Goal: Task Accomplishment & Management: Use online tool/utility

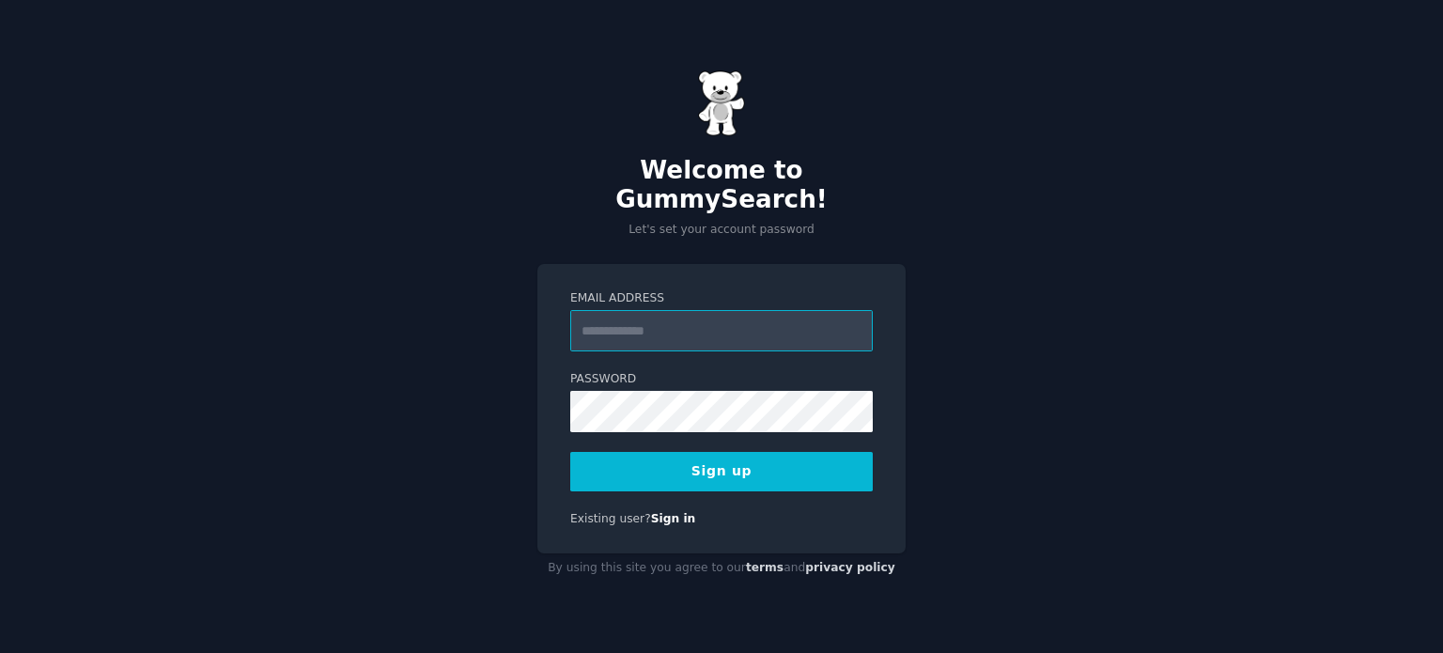
click at [639, 314] on input "Email Address" at bounding box center [721, 330] width 302 height 41
click at [619, 316] on input "**********" at bounding box center [721, 330] width 302 height 41
click at [676, 318] on input "**********" at bounding box center [721, 330] width 302 height 41
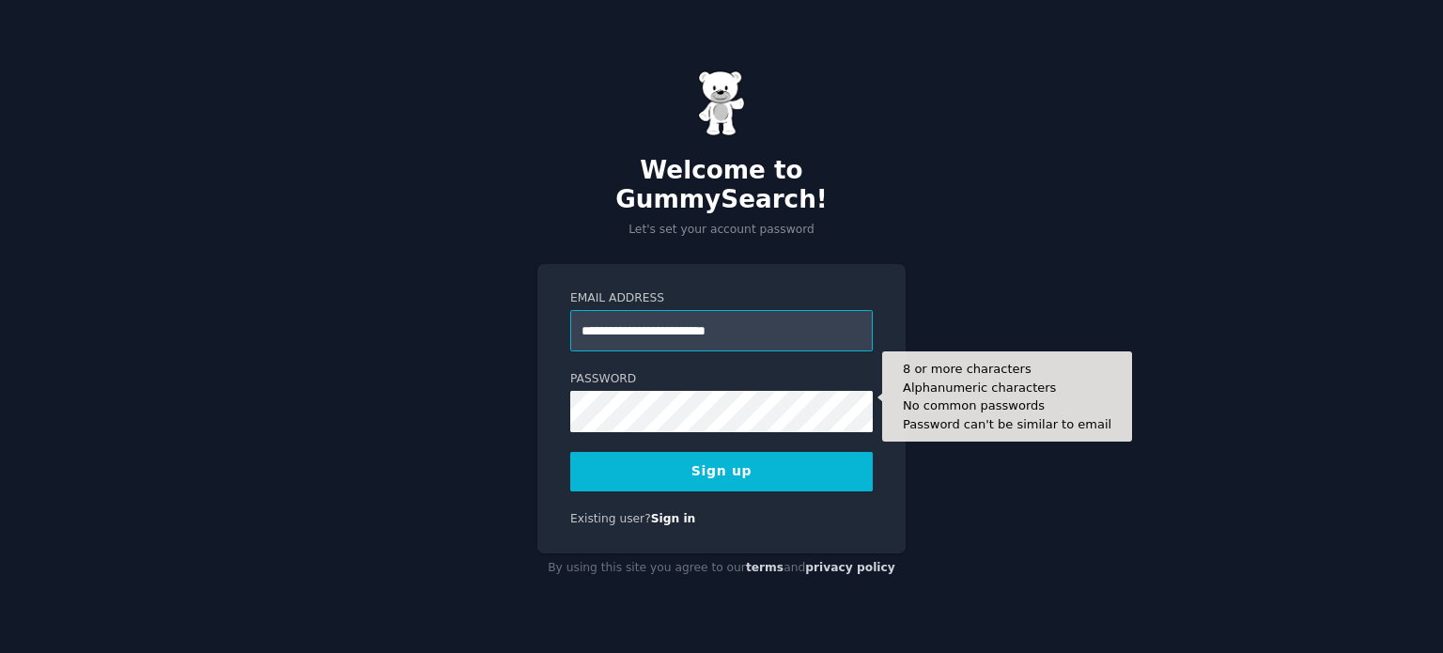
type input "**********"
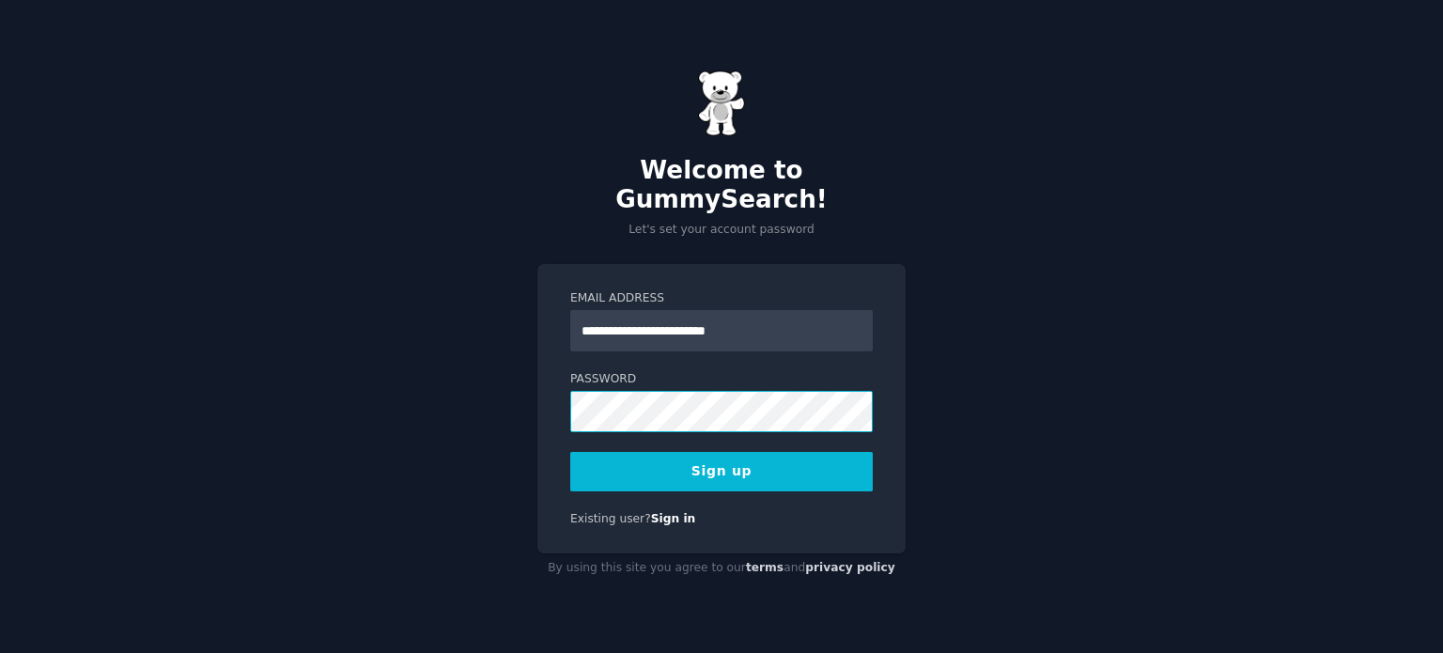
click at [534, 390] on div "**********" at bounding box center [721, 326] width 1443 height 653
click at [654, 469] on button "Sign up" at bounding box center [721, 471] width 302 height 39
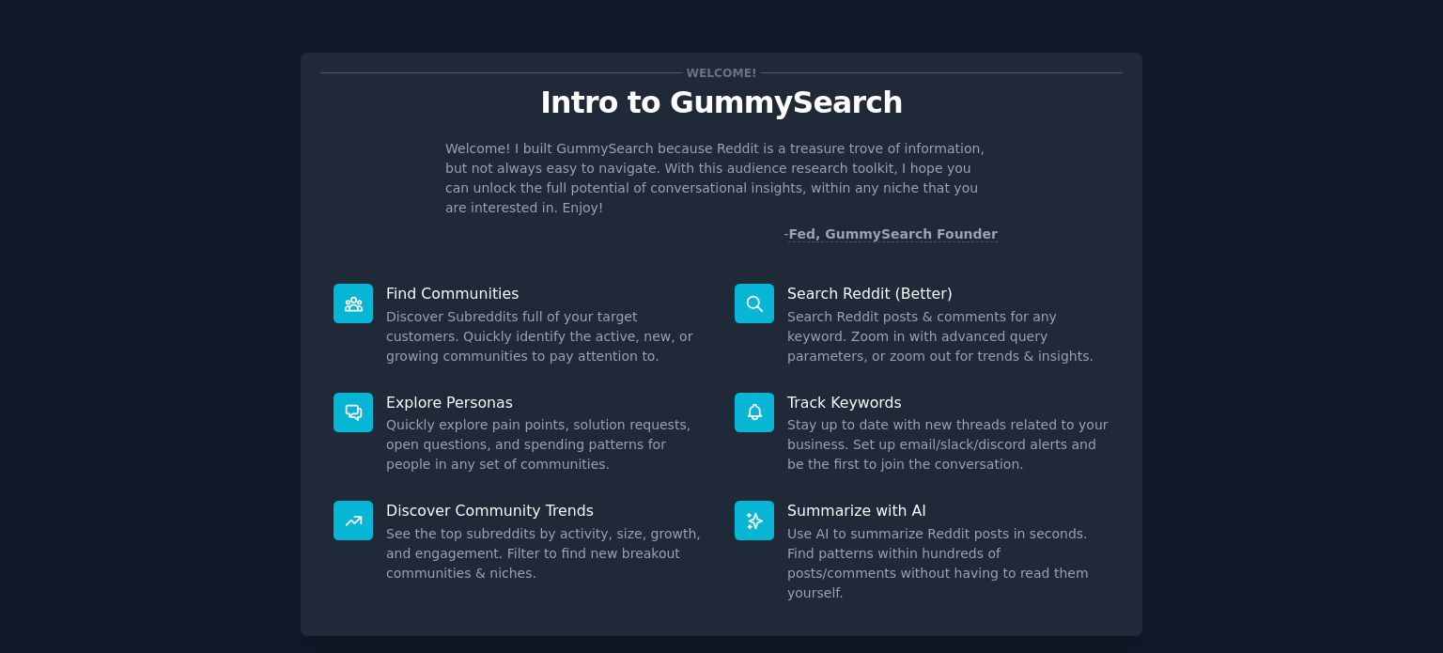
scroll to position [82, 0]
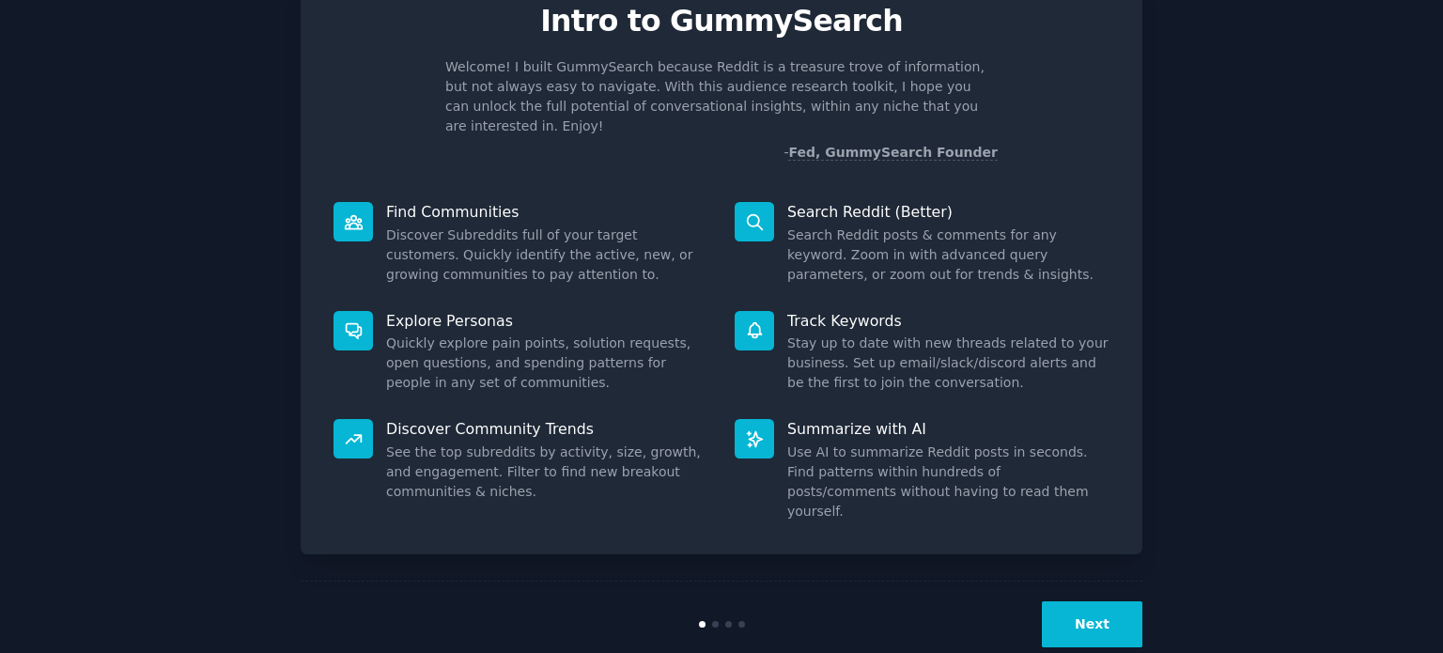
click at [1086, 601] on button "Next" at bounding box center [1092, 624] width 101 height 46
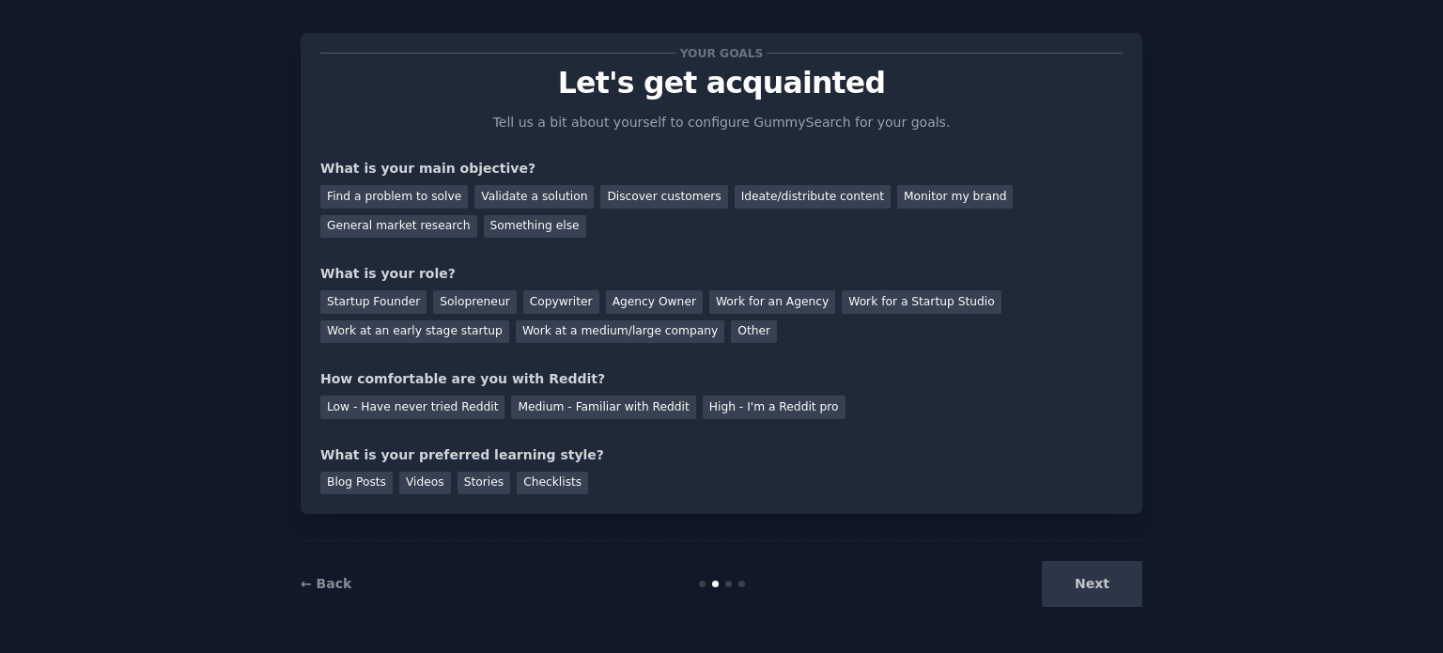
scroll to position [19, 0]
click at [1086, 588] on div "Next" at bounding box center [1001, 585] width 281 height 46
click at [1080, 556] on div "← Back Next" at bounding box center [722, 584] width 842 height 86
click at [1115, 595] on div "Next" at bounding box center [1001, 585] width 281 height 46
drag, startPoint x: 1135, startPoint y: 488, endPoint x: 635, endPoint y: 488, distance: 499.7
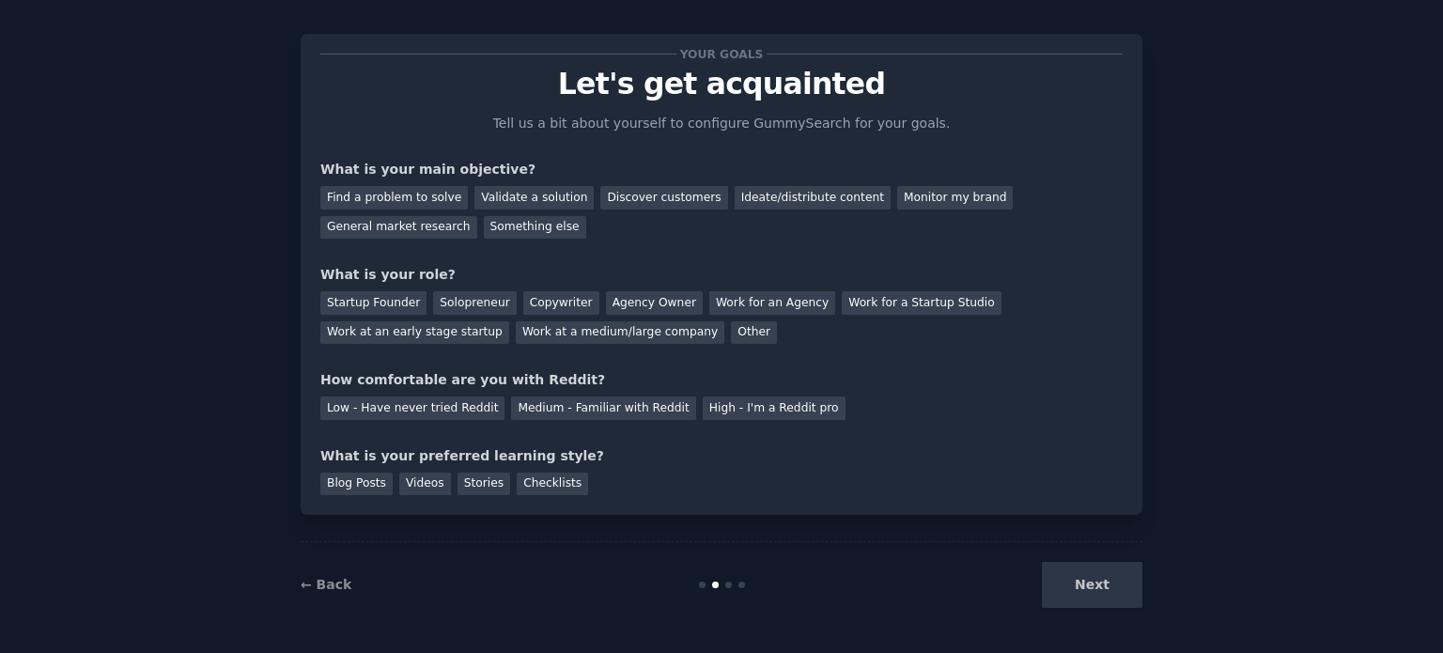
click at [643, 486] on div "Your goals Let's get acquainted Tell us a bit about yourself to configure Gummy…" at bounding box center [722, 274] width 842 height 481
click at [720, 578] on div "← Back Next" at bounding box center [722, 584] width 842 height 86
click at [331, 586] on link "← Back" at bounding box center [326, 584] width 51 height 15
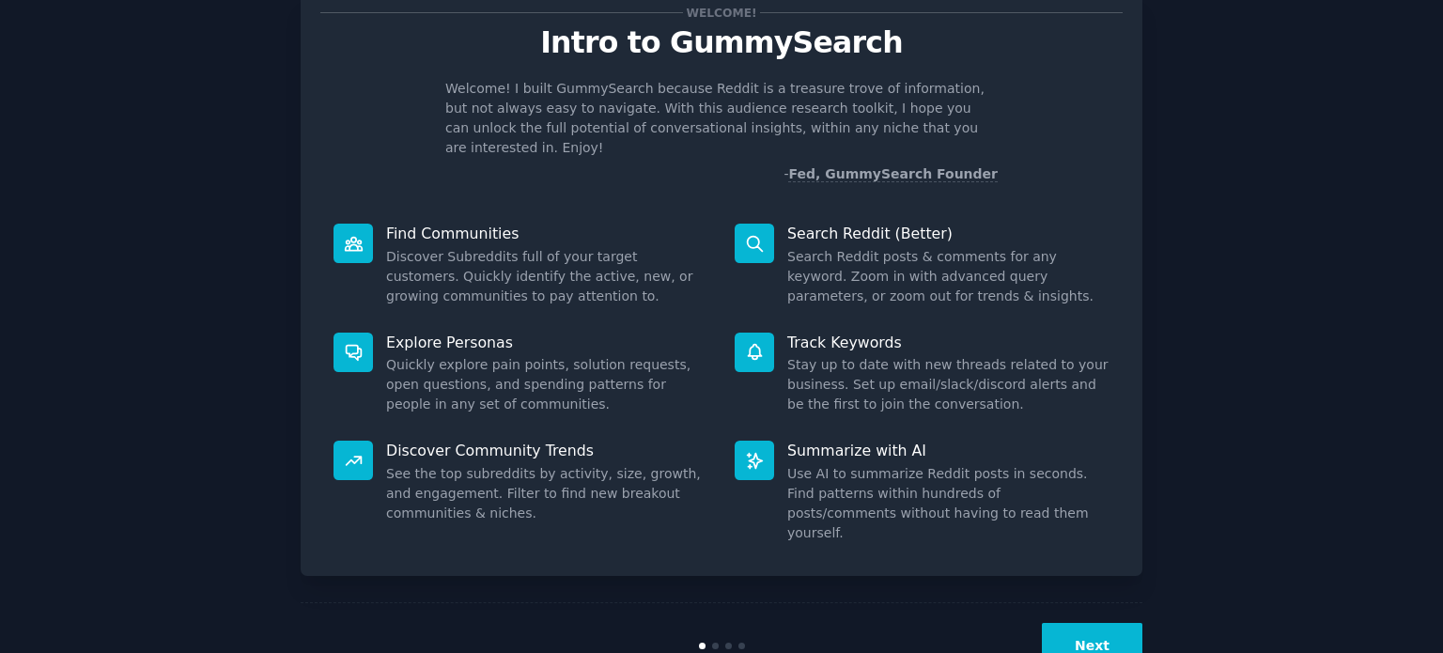
scroll to position [82, 0]
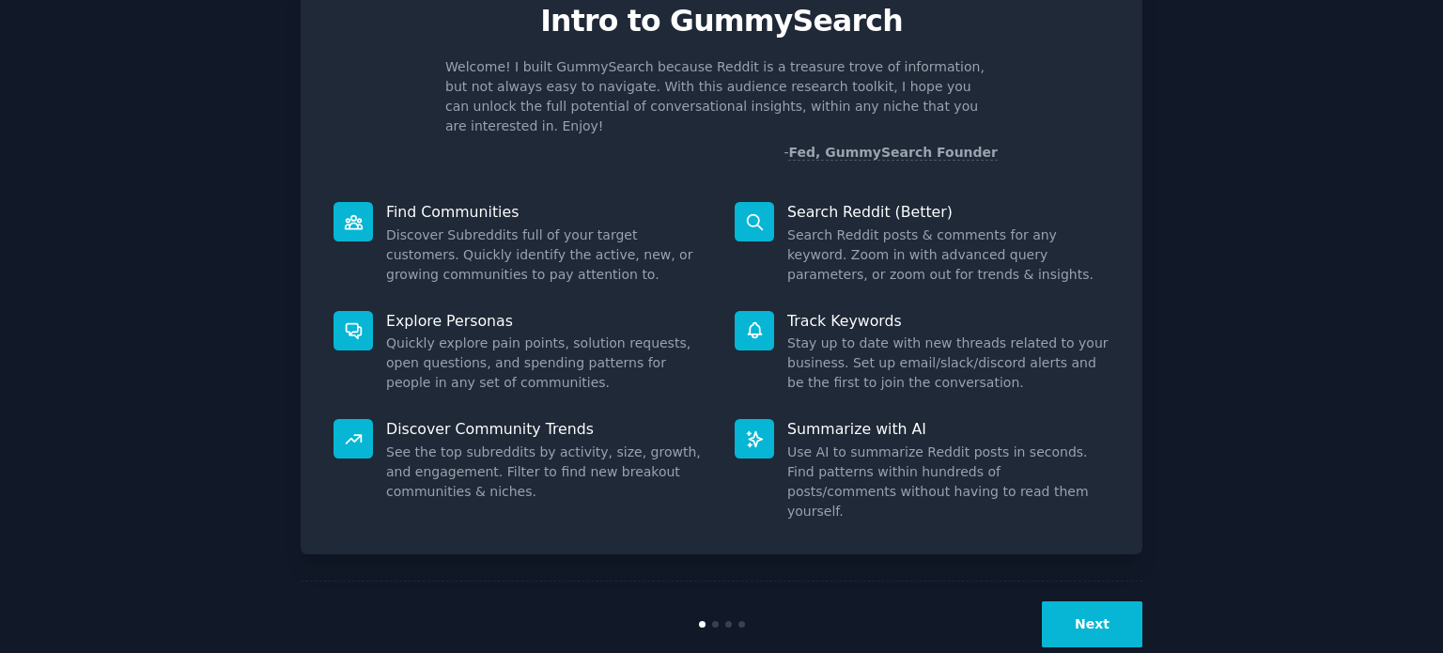
click at [1132, 601] on button "Next" at bounding box center [1092, 624] width 101 height 46
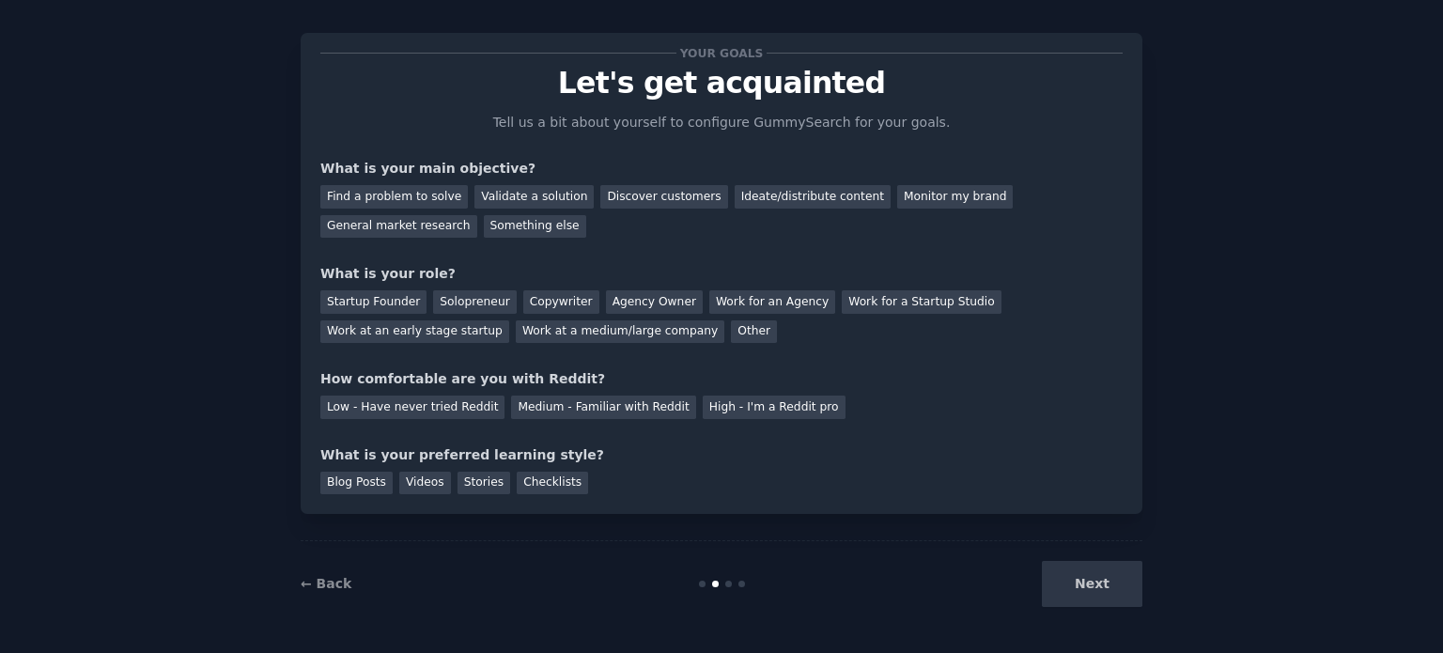
scroll to position [19, 0]
click at [392, 198] on div "Find a problem to solve" at bounding box center [393, 197] width 147 height 23
click at [482, 203] on div "Validate a solution" at bounding box center [533, 197] width 119 height 23
click at [413, 200] on div "Find a problem to solve" at bounding box center [393, 197] width 147 height 23
click at [606, 307] on div "Agency Owner" at bounding box center [654, 302] width 97 height 23
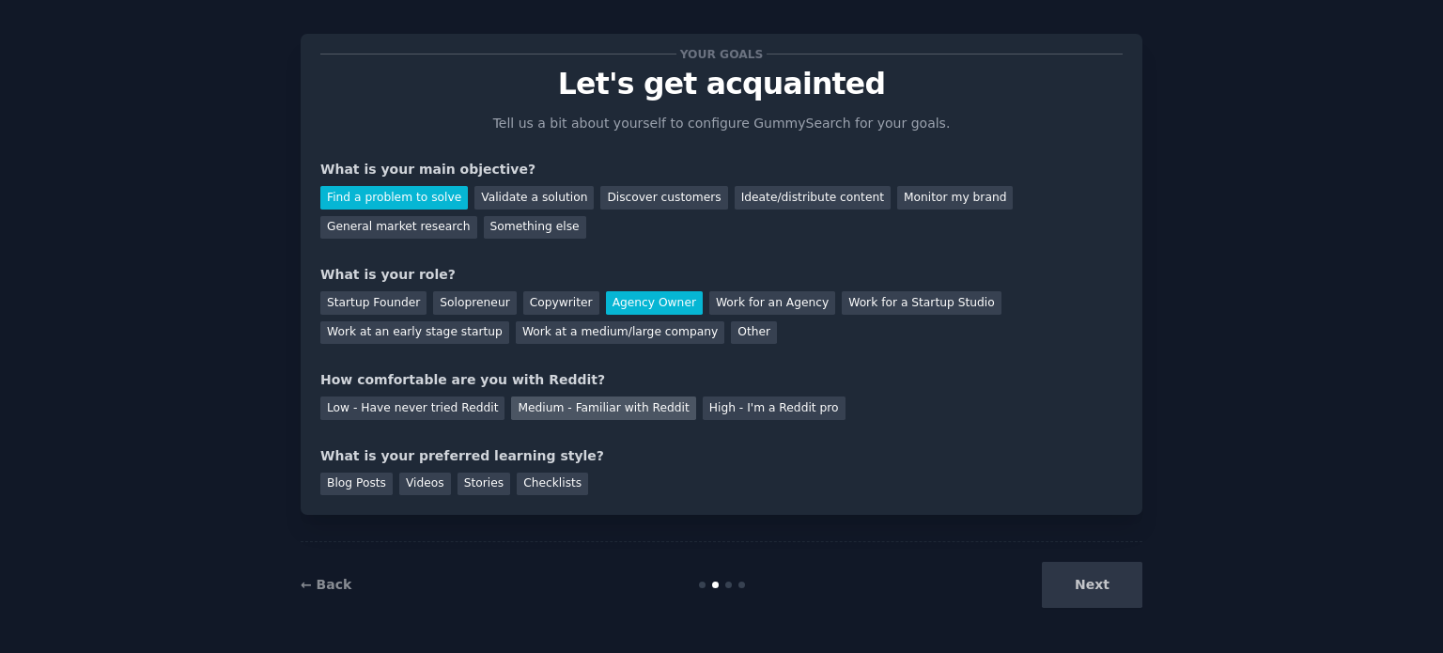
click at [512, 411] on div "Medium - Familiar with Reddit" at bounding box center [603, 407] width 184 height 23
click at [421, 484] on div "Videos" at bounding box center [425, 483] width 52 height 23
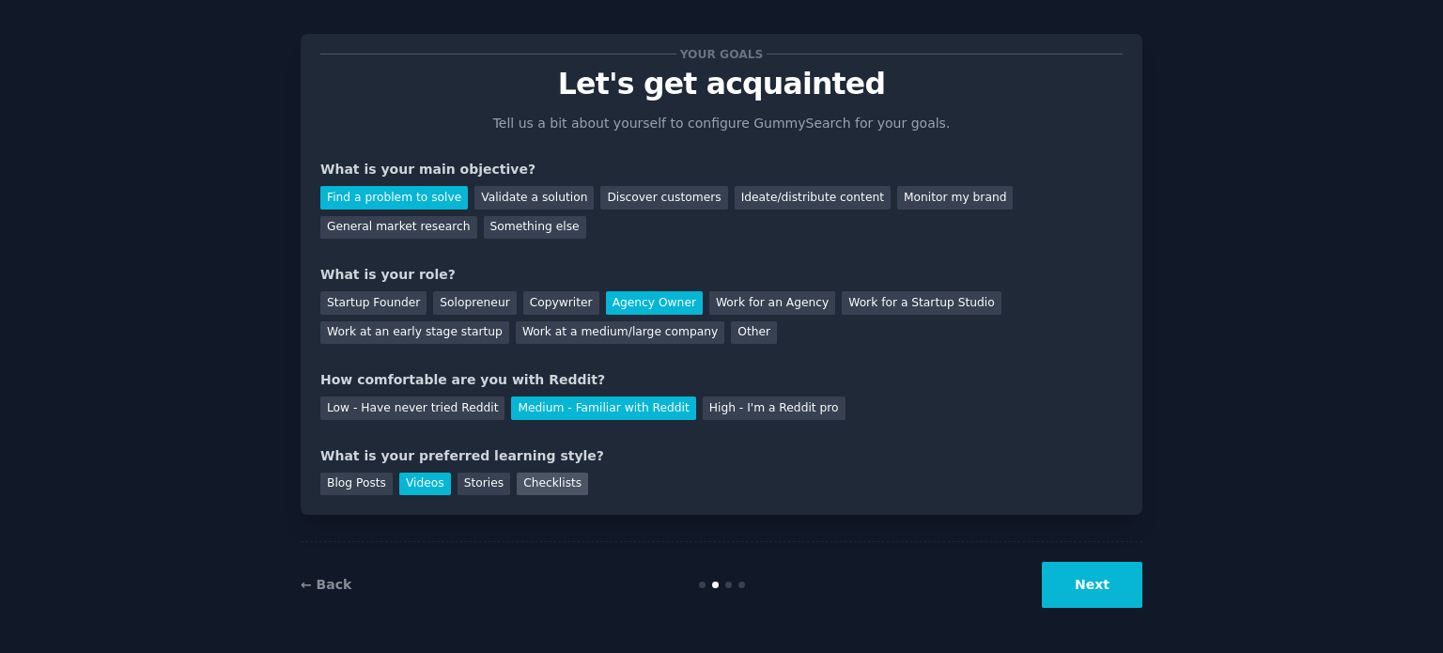
click at [517, 479] on div "Checklists" at bounding box center [552, 483] width 71 height 23
click at [474, 480] on div "Stories" at bounding box center [483, 483] width 53 height 23
click at [427, 482] on div "Videos" at bounding box center [425, 483] width 52 height 23
click at [1092, 589] on button "Next" at bounding box center [1092, 585] width 101 height 46
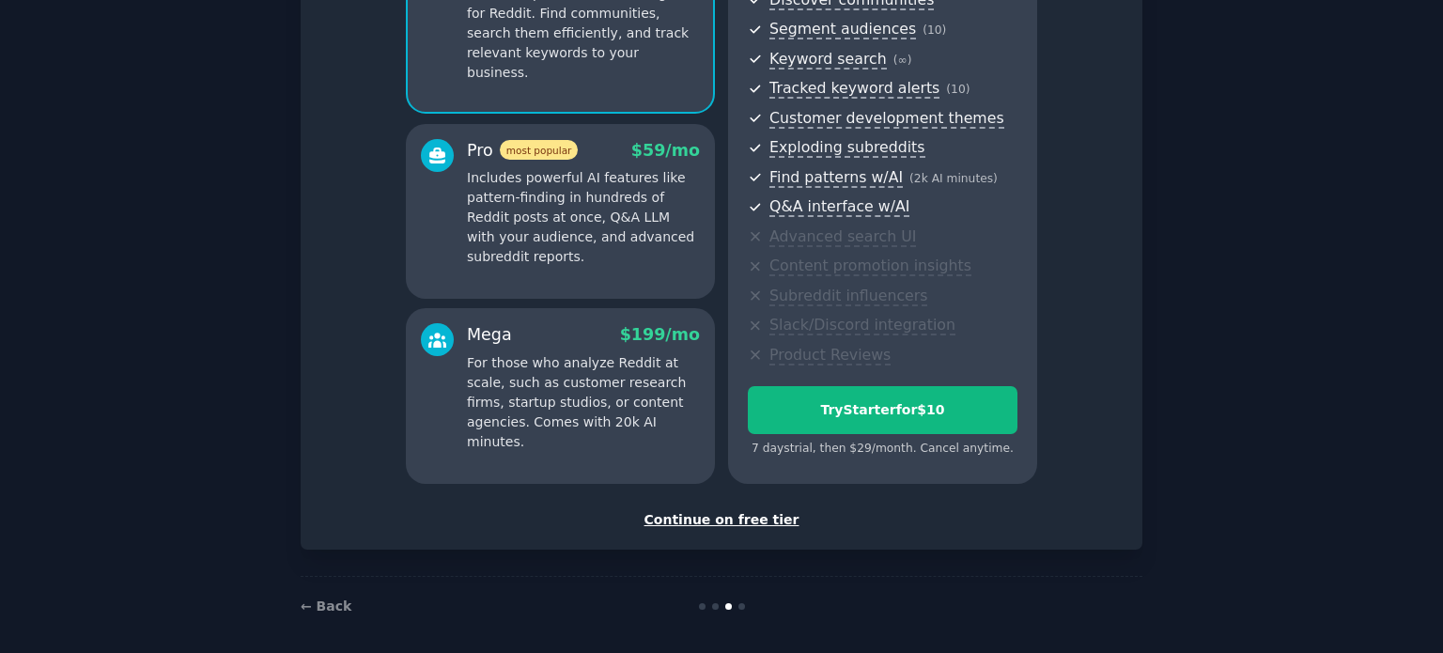
scroll to position [237, 0]
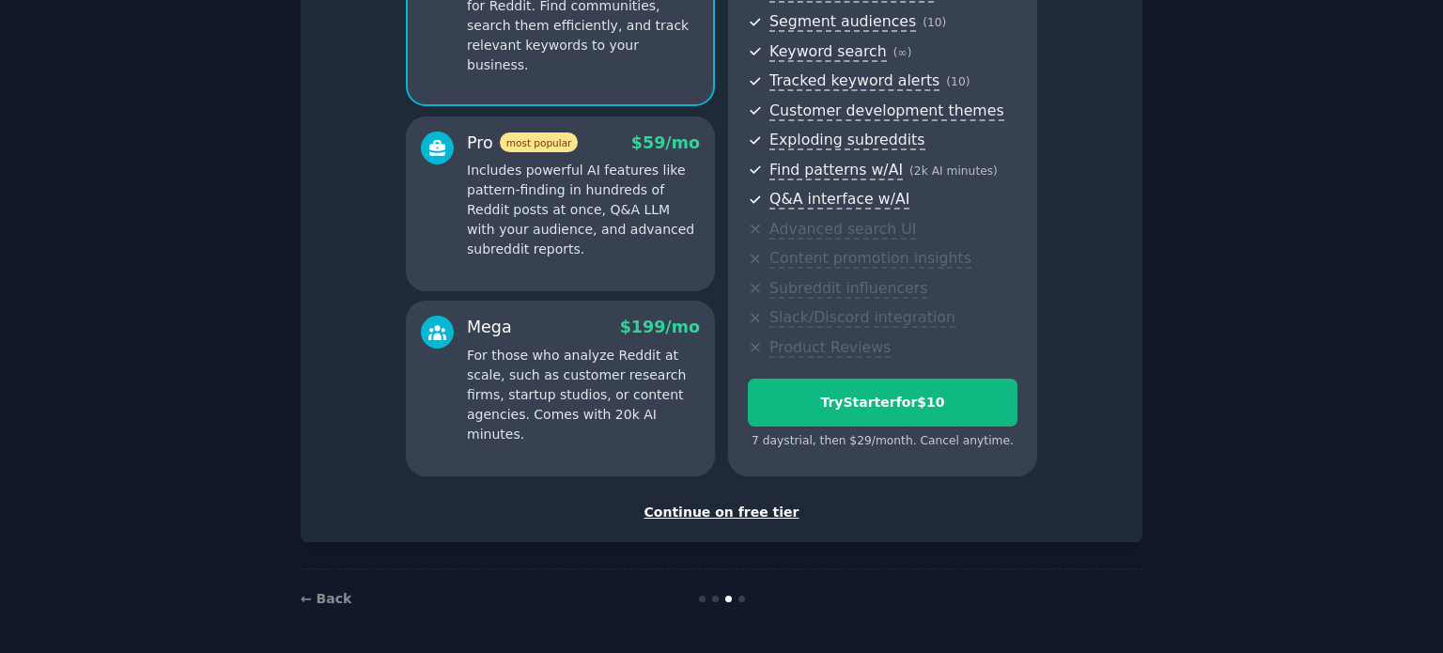
click at [705, 509] on div "Continue on free tier" at bounding box center [721, 513] width 802 height 20
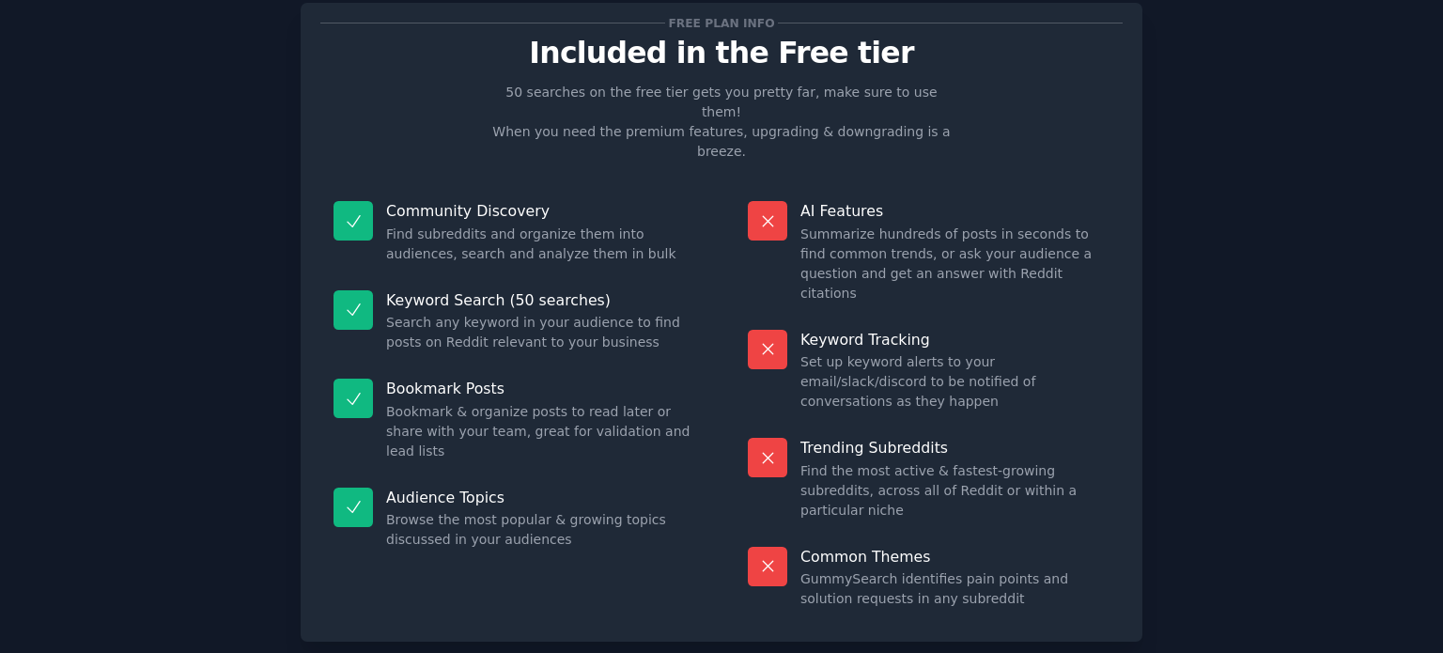
scroll to position [78, 0]
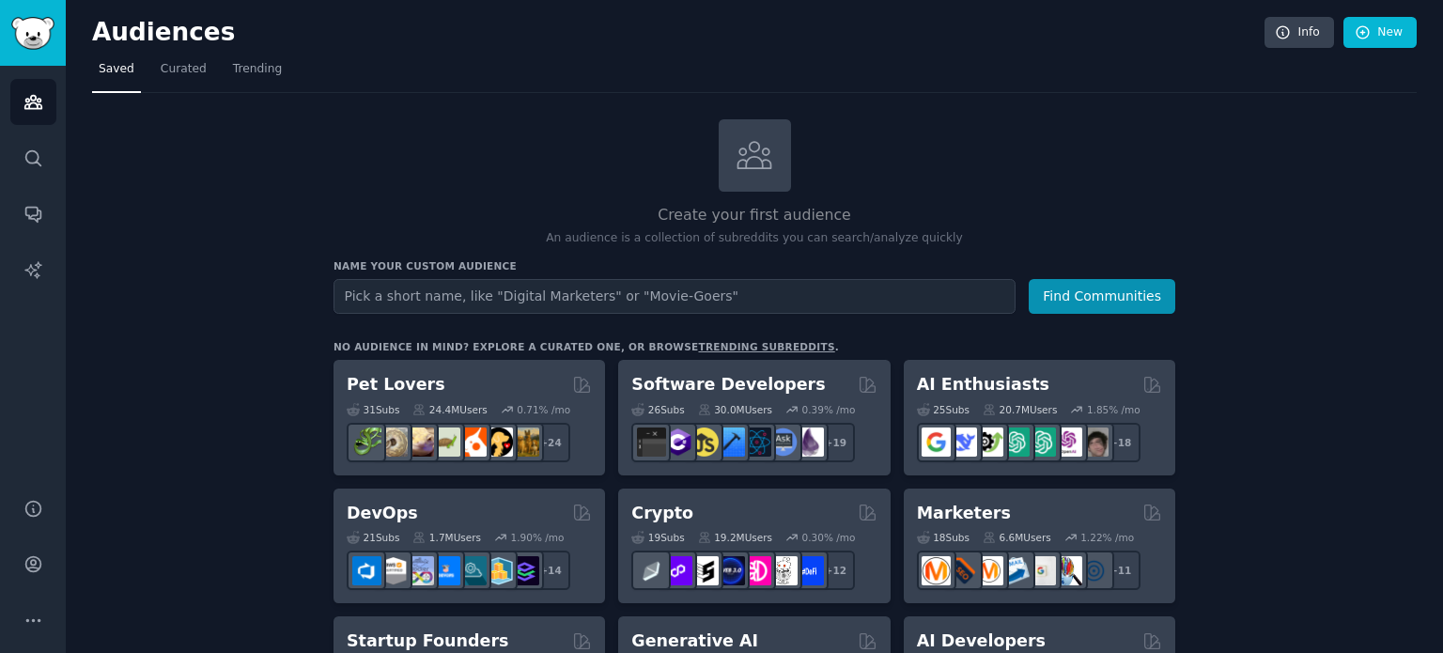
click at [612, 307] on input "text" at bounding box center [674, 296] width 682 height 35
type input "hiring"
click at [1088, 305] on button "Find Communities" at bounding box center [1102, 296] width 147 height 35
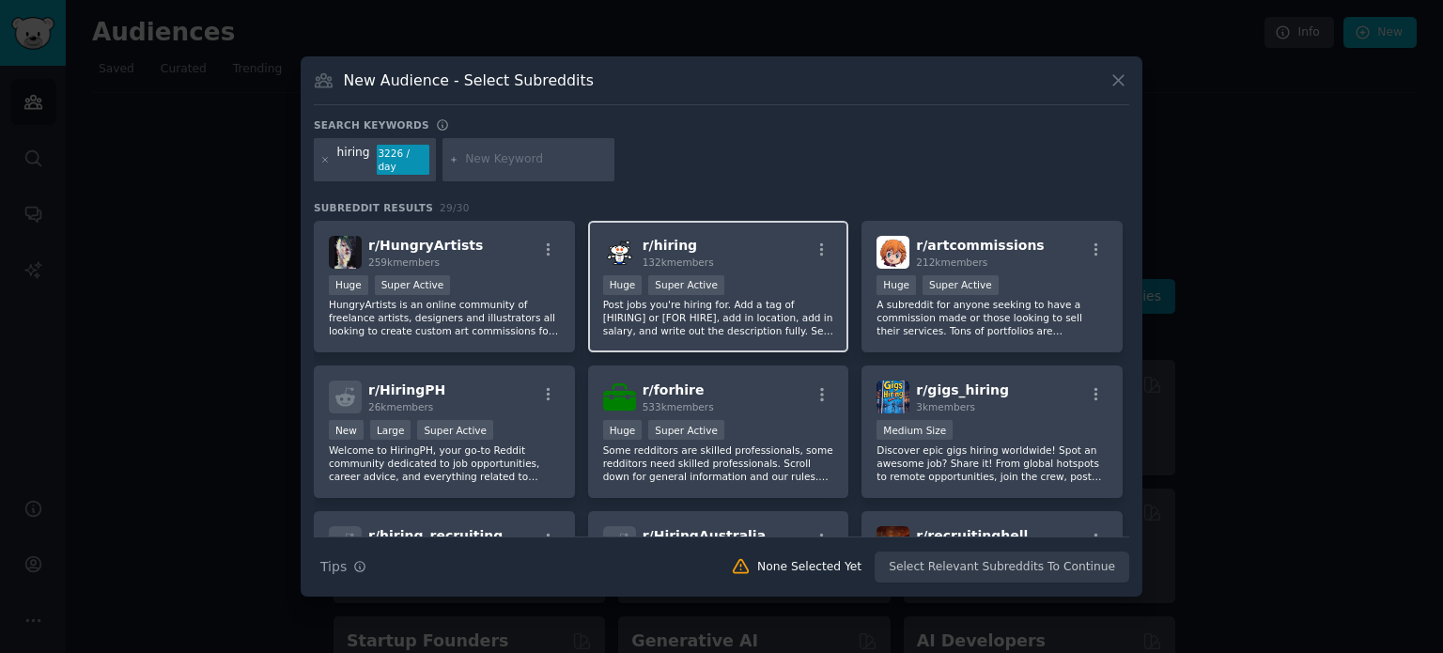
click at [684, 256] on span "132k members" at bounding box center [678, 261] width 71 height 11
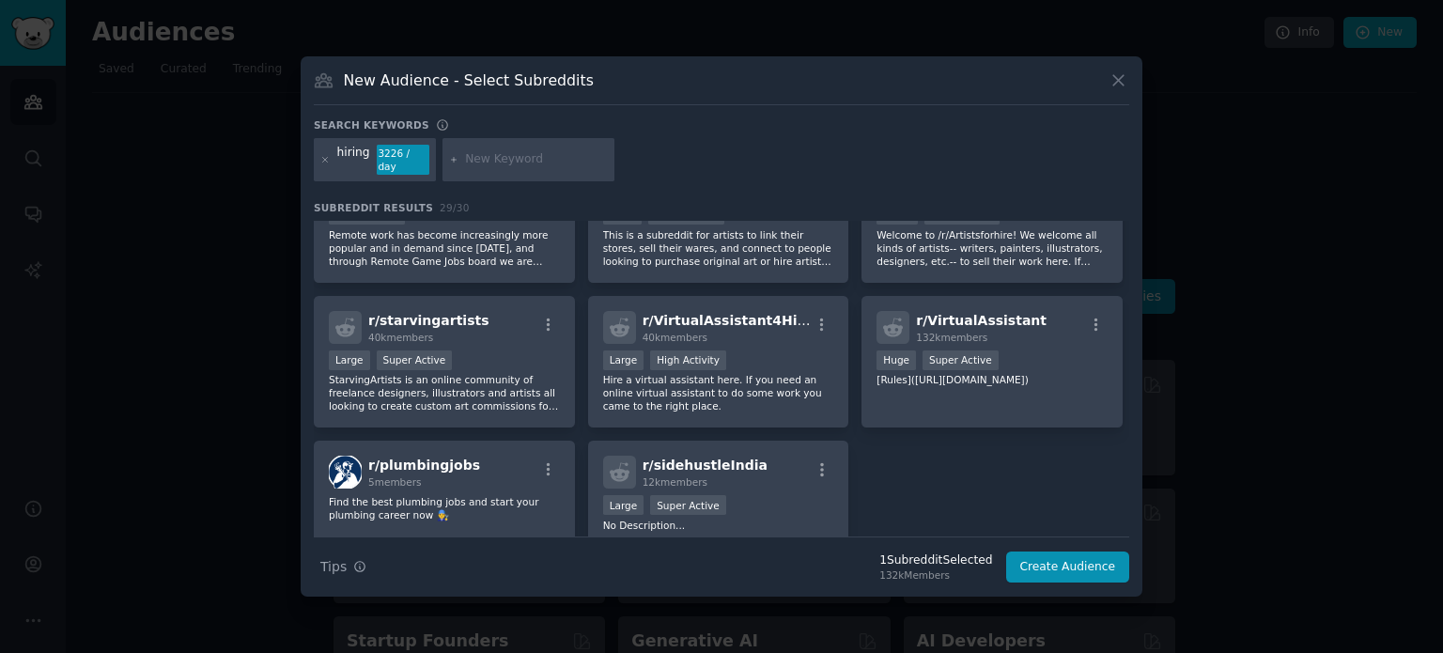
scroll to position [1135, 0]
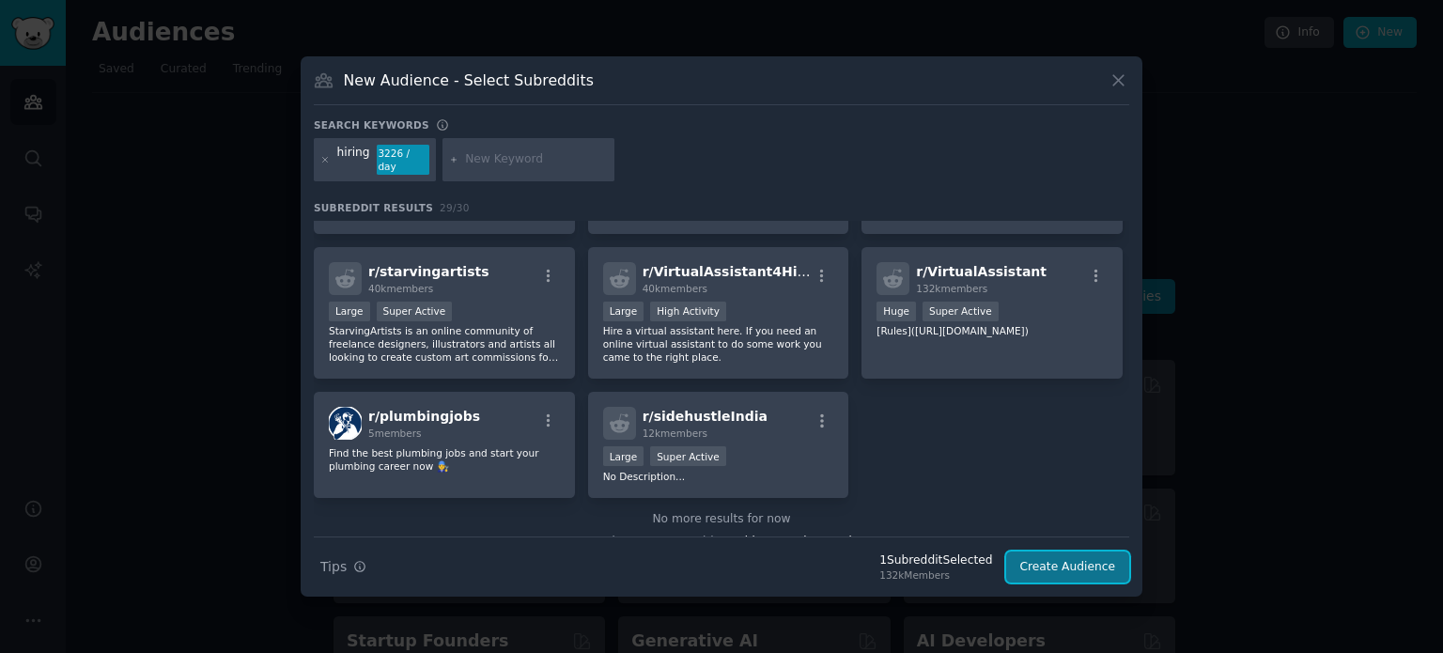
click at [1097, 555] on button "Create Audience" at bounding box center [1068, 567] width 124 height 32
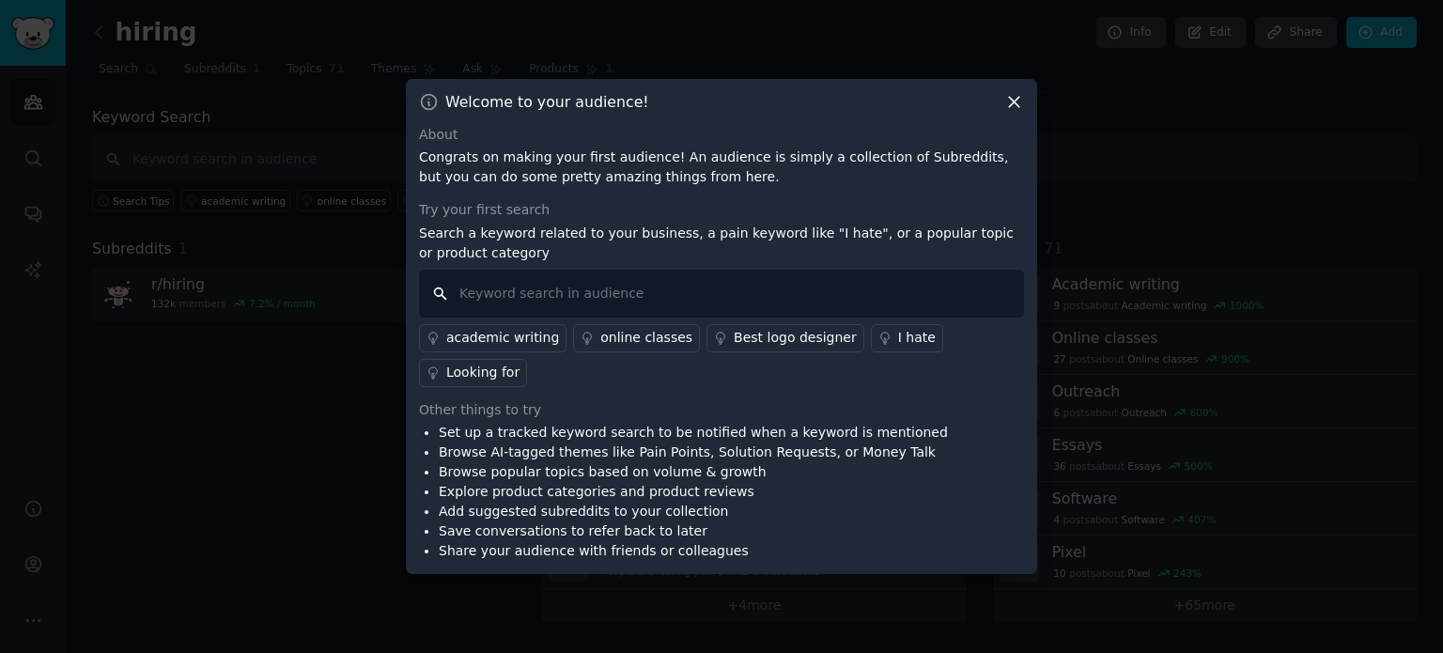
click at [798, 315] on input "text" at bounding box center [721, 294] width 605 height 48
paste input "hiring"
type input "hiring"
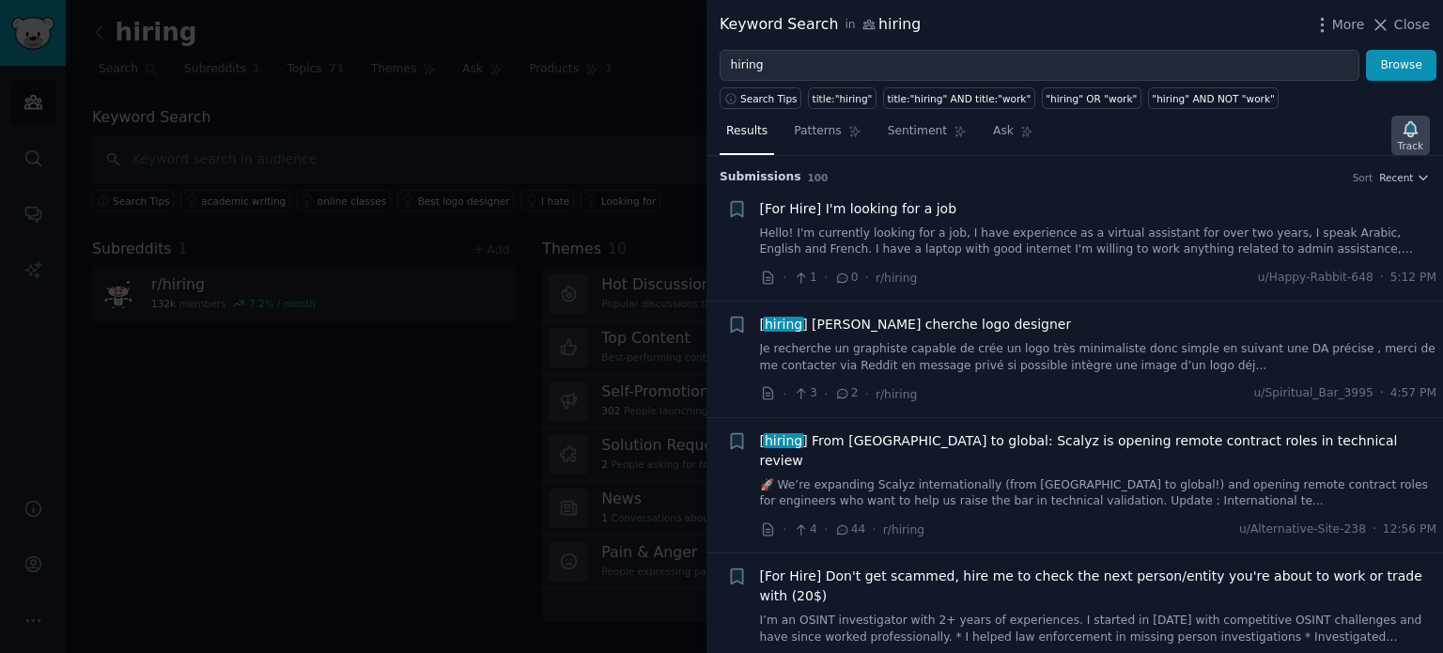
click at [1424, 134] on div "Track" at bounding box center [1410, 135] width 39 height 39
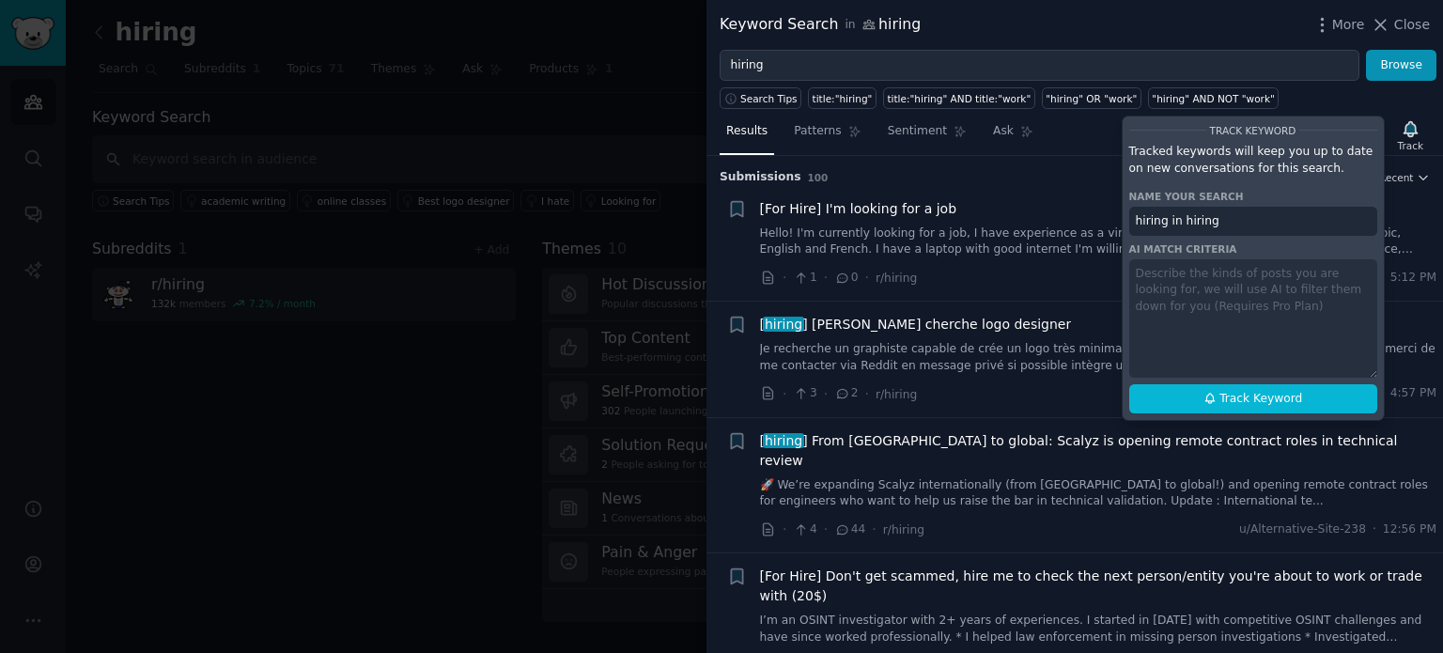
click at [1064, 173] on h3 "Submission s 100 Sort Recent" at bounding box center [1075, 177] width 710 height 17
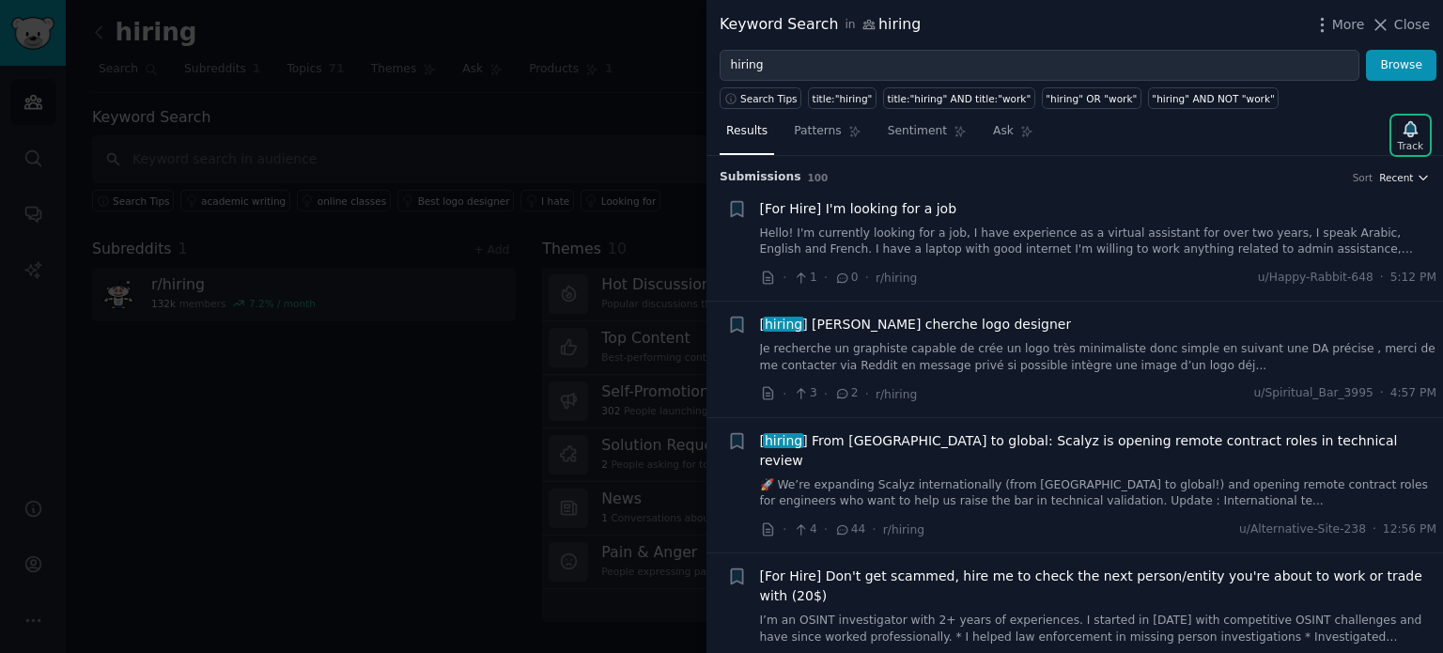
click at [1417, 176] on icon "button" at bounding box center [1423, 177] width 13 height 13
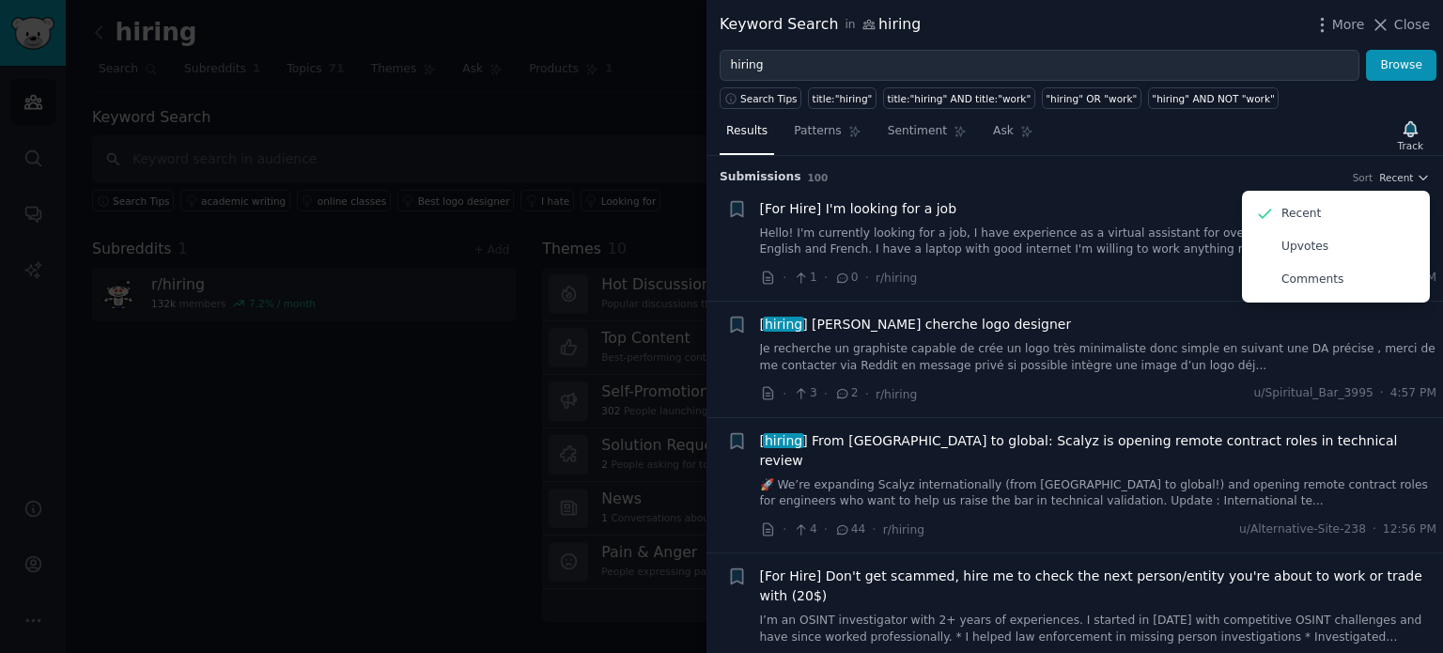
click at [1236, 177] on h3 "Submission s 100 Sort Recent Recent Upvotes Comments" at bounding box center [1075, 177] width 710 height 17
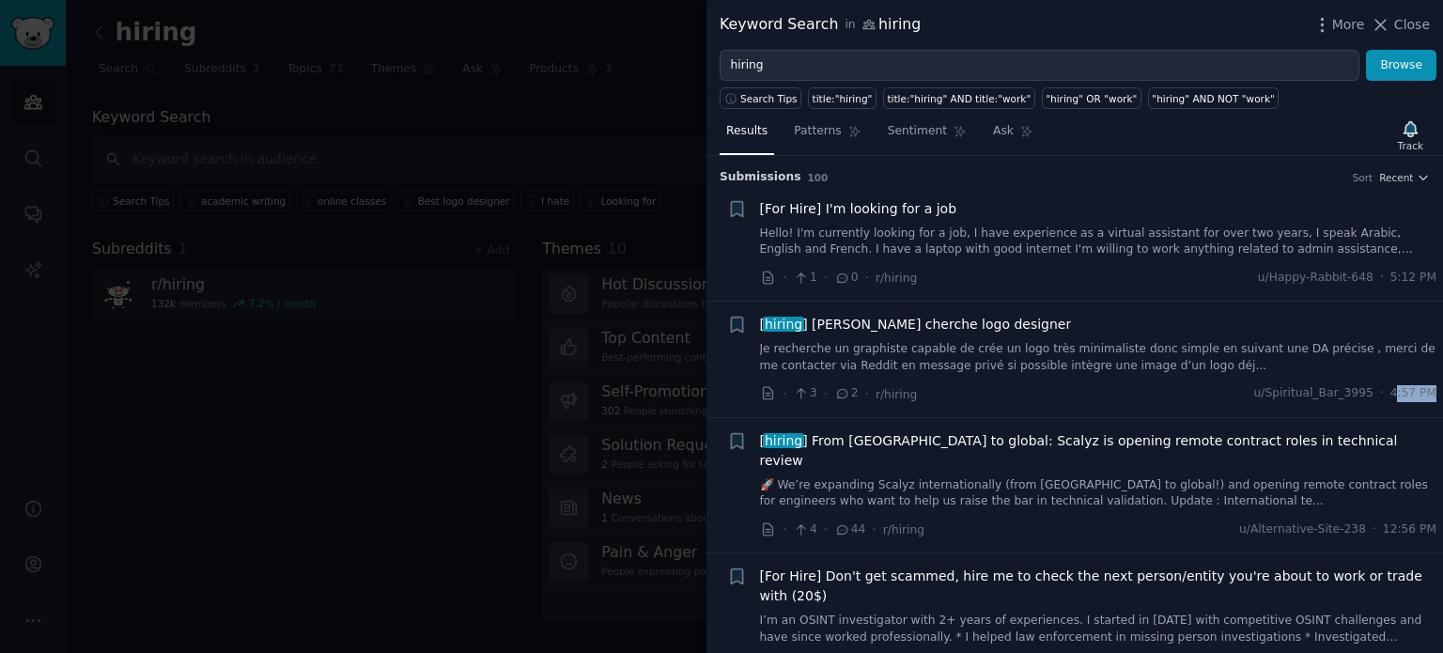
drag, startPoint x: 1394, startPoint y: 397, endPoint x: 1442, endPoint y: 393, distance: 48.1
click at [1442, 393] on div "Submission s 100 Sort Recent + [For Hire] I'm looking for a job Hello! I'm curr…" at bounding box center [1074, 404] width 736 height 497
click at [1218, 392] on div "· 3 · 2 · r/hiring u/Spiritual_Bar_3995 · 4:57 PM" at bounding box center [1098, 394] width 677 height 20
click at [1420, 142] on div "Track" at bounding box center [1410, 145] width 25 height 13
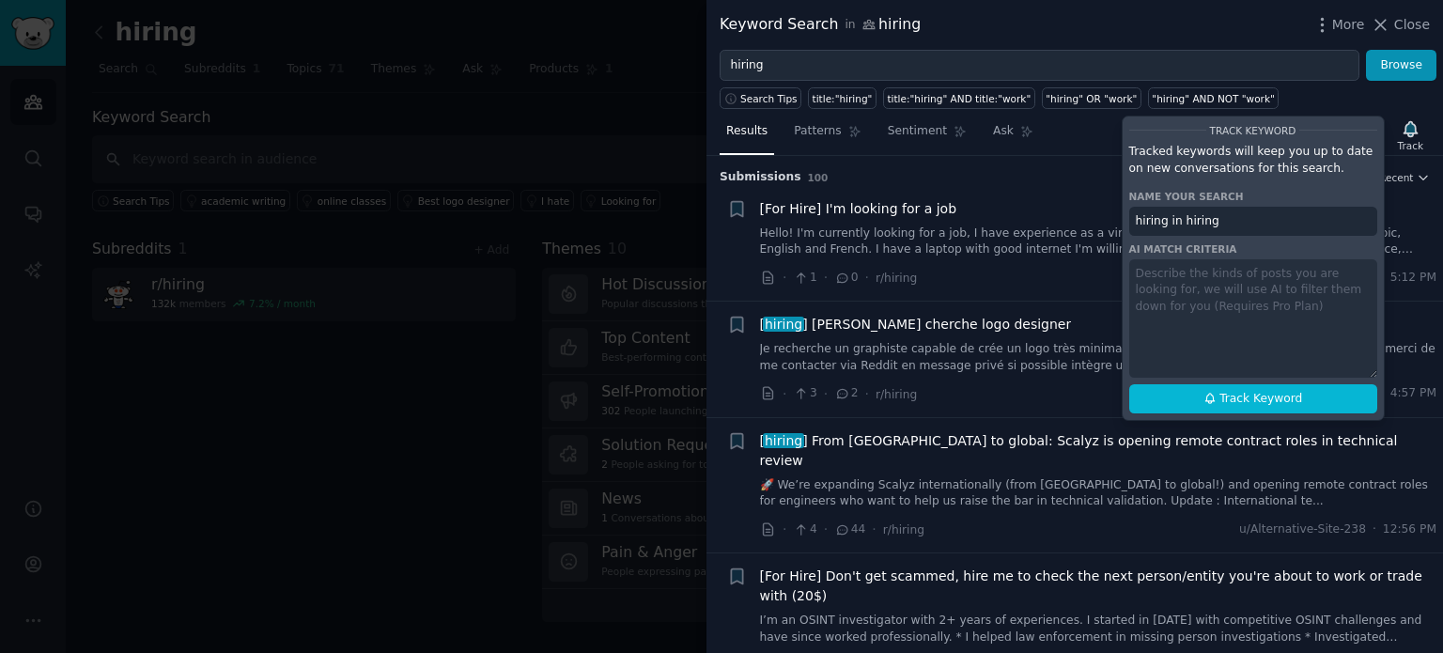
click at [1041, 177] on h3 "Submission s 100 Sort Recent" at bounding box center [1075, 177] width 710 height 17
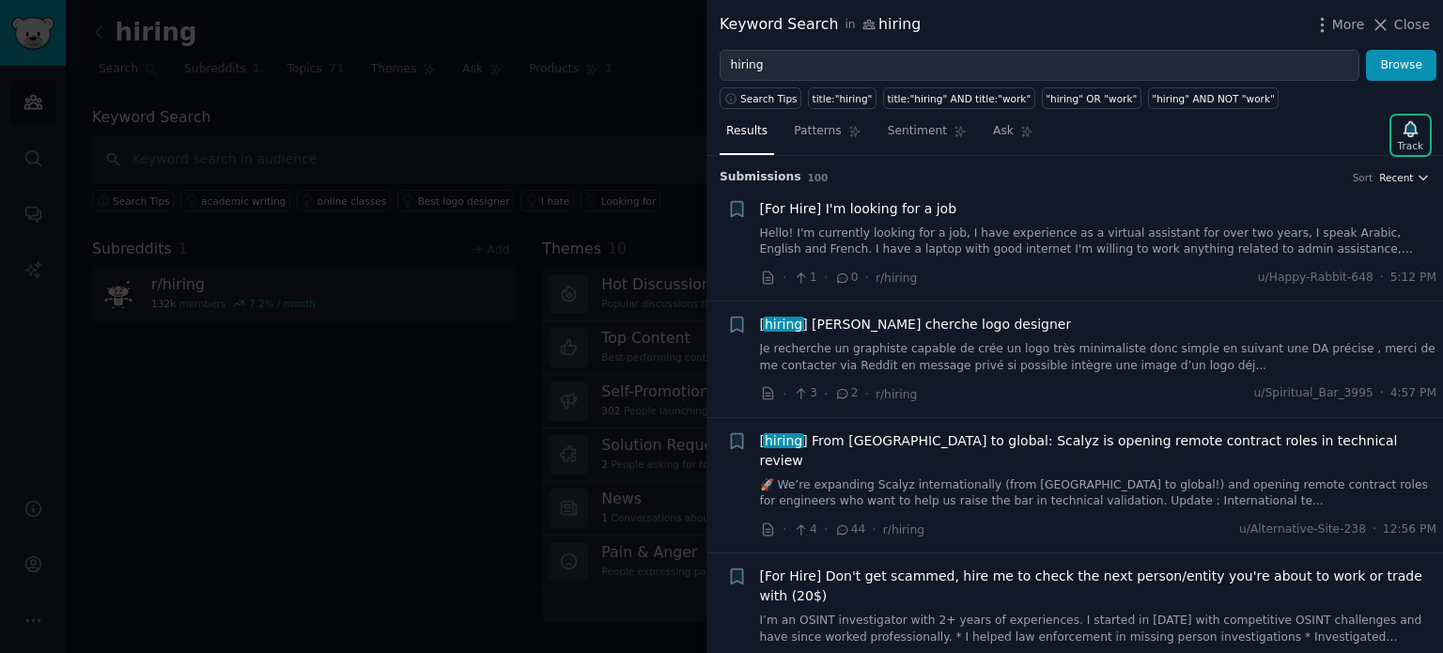
click at [1405, 178] on span "Recent" at bounding box center [1396, 177] width 34 height 13
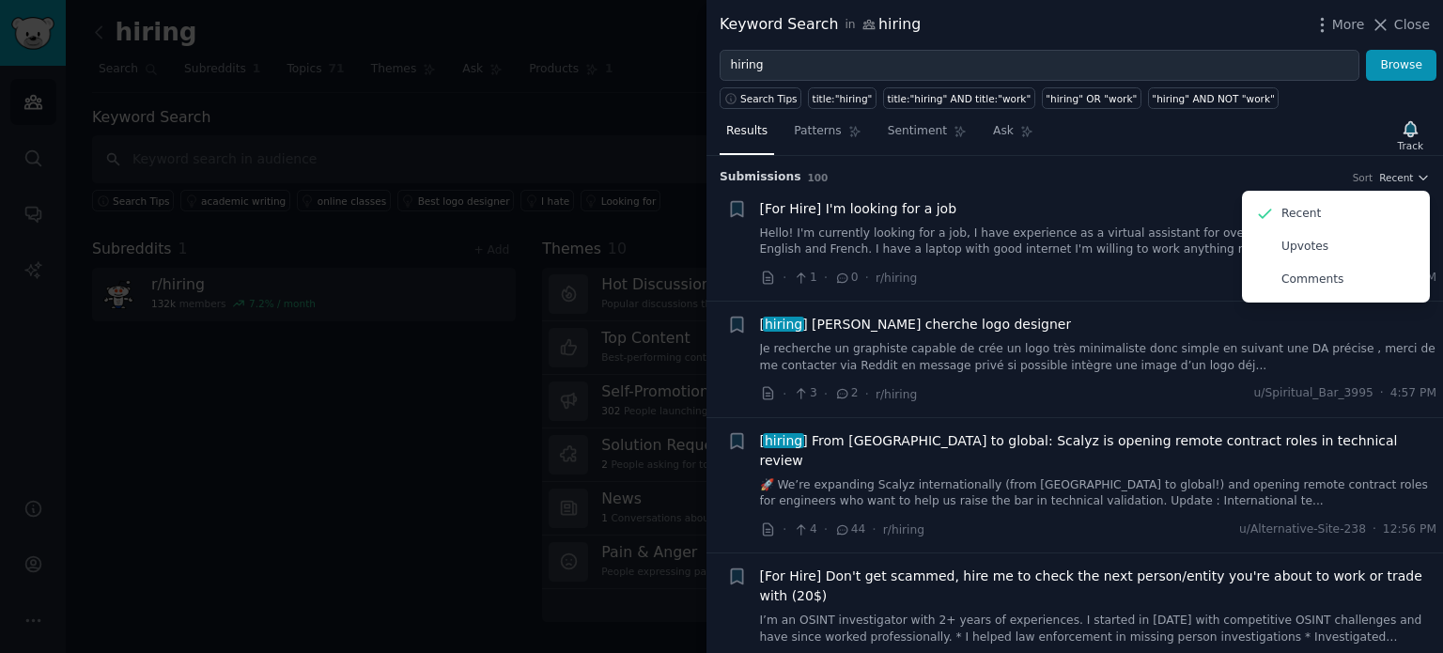
click at [1142, 194] on li "+ [For Hire] I'm looking for a job Hello! I'm currently looking for a job, I ha…" at bounding box center [1074, 244] width 736 height 116
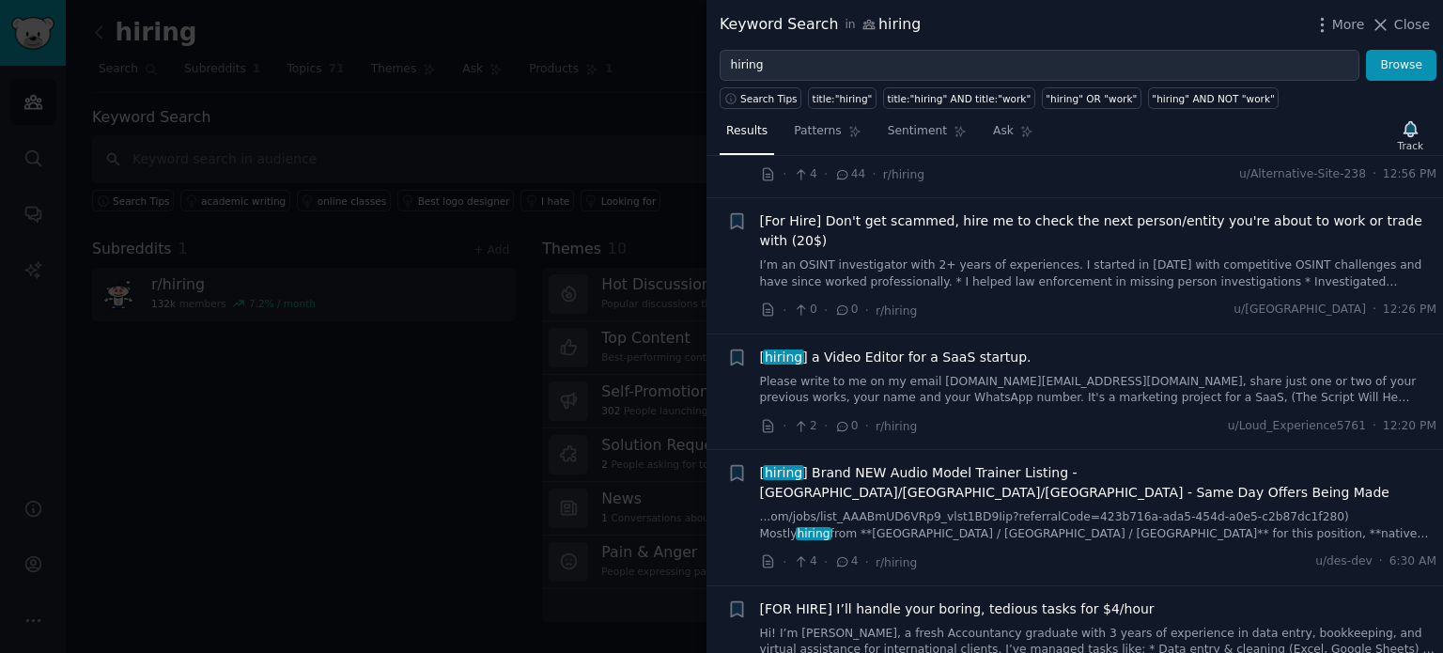
scroll to position [376, 0]
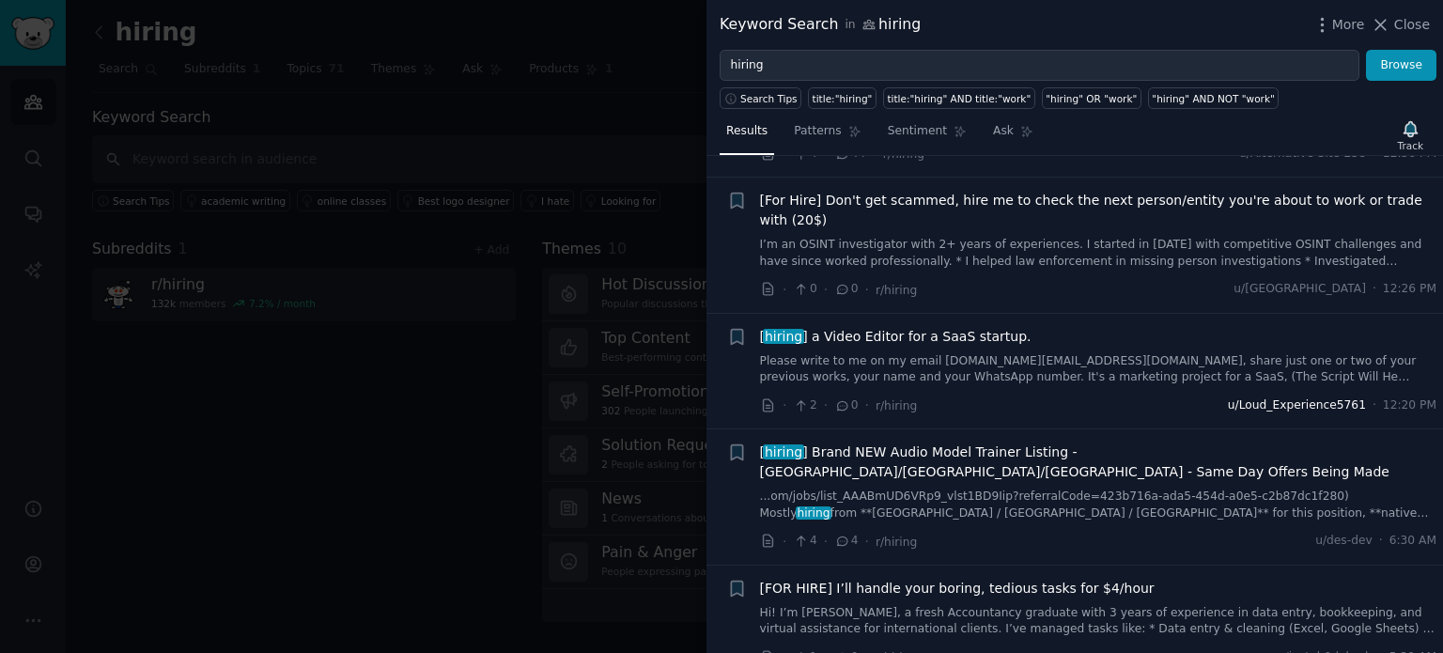
click at [1306, 397] on span "u/Loud_Experience5761" at bounding box center [1297, 405] width 138 height 17
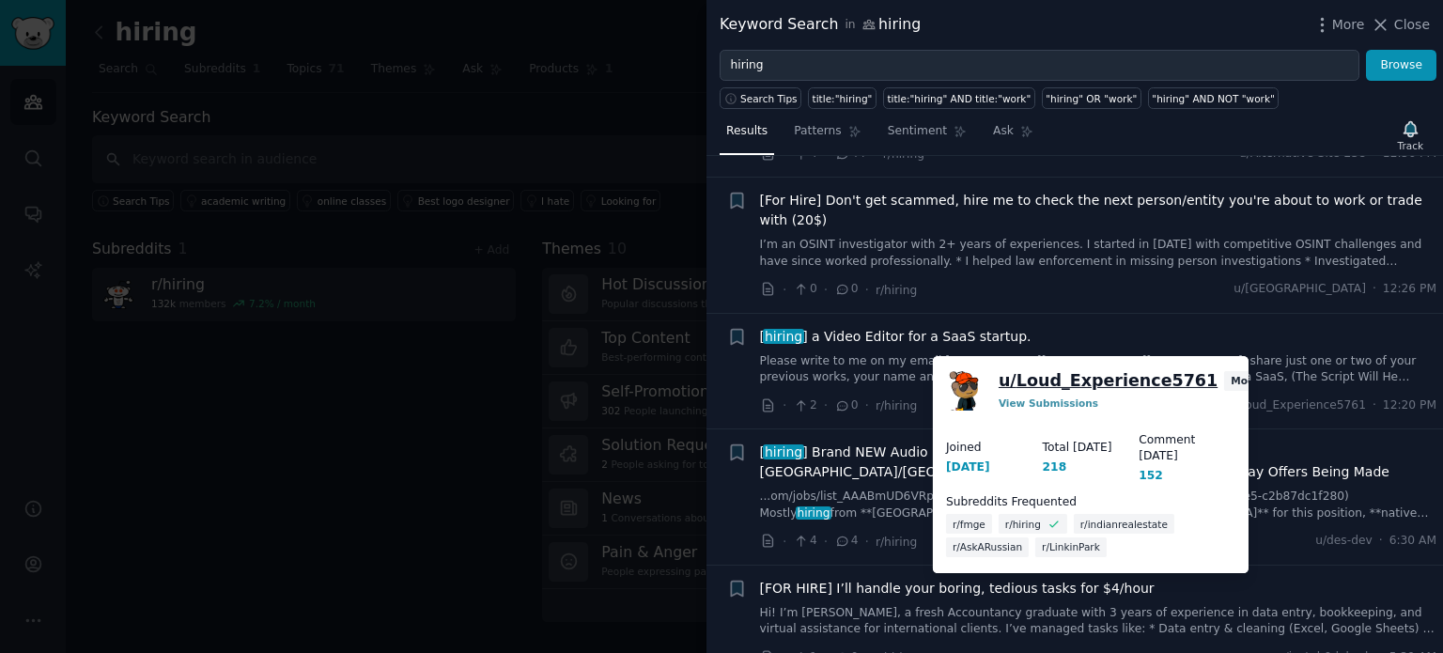
click at [1078, 383] on link "u/ Loud_Experience5761" at bounding box center [1108, 380] width 219 height 23
click at [1330, 397] on span "u/Loud_Experience5761" at bounding box center [1297, 405] width 138 height 17
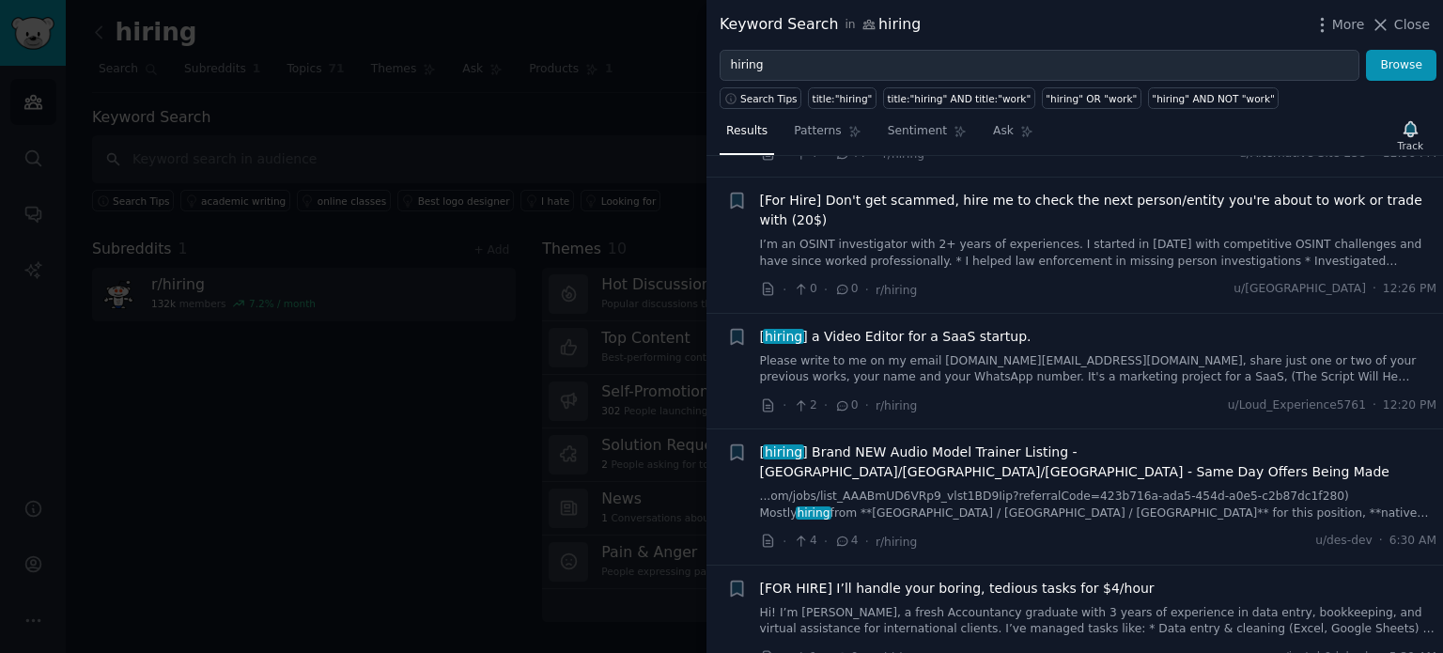
click at [1086, 488] on link "...om/jobs/list_AAABmUD6VRp9_vlst1BD9Iip?referralCode=423b716a-ada5-454d-a0e5-c…" at bounding box center [1098, 504] width 677 height 33
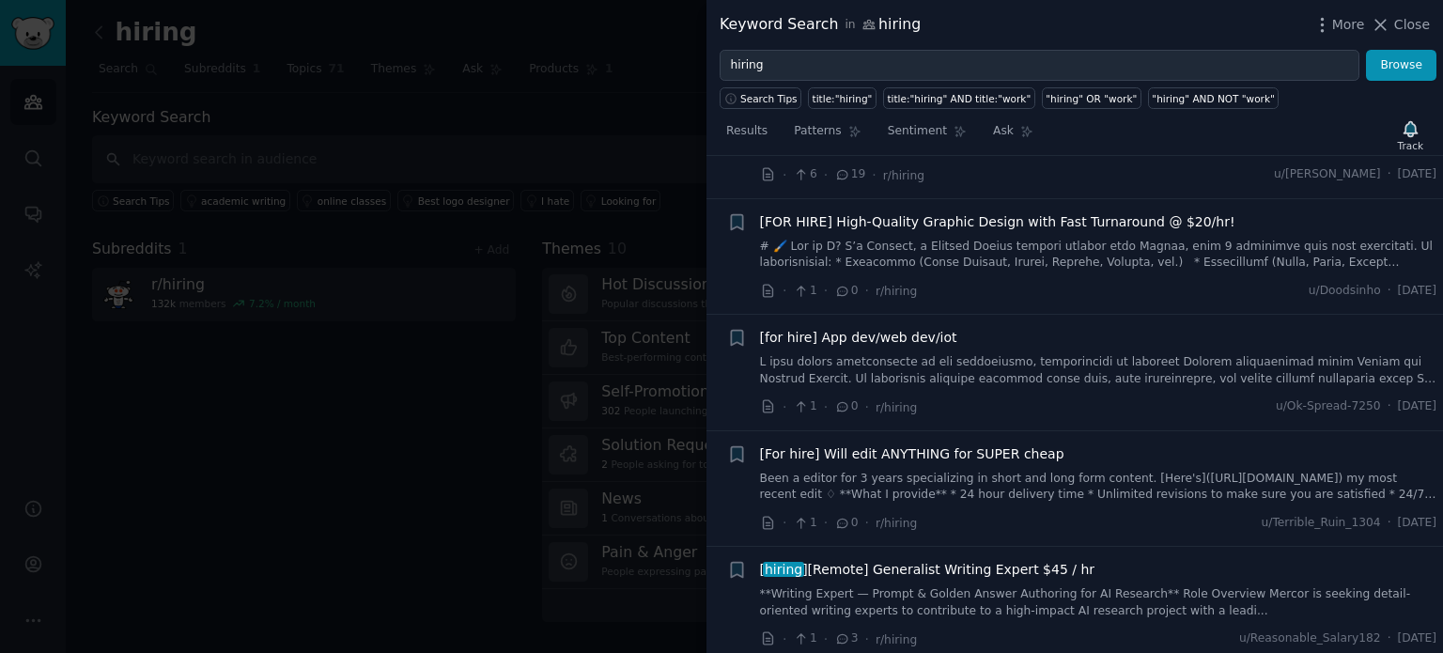
scroll to position [2769, 0]
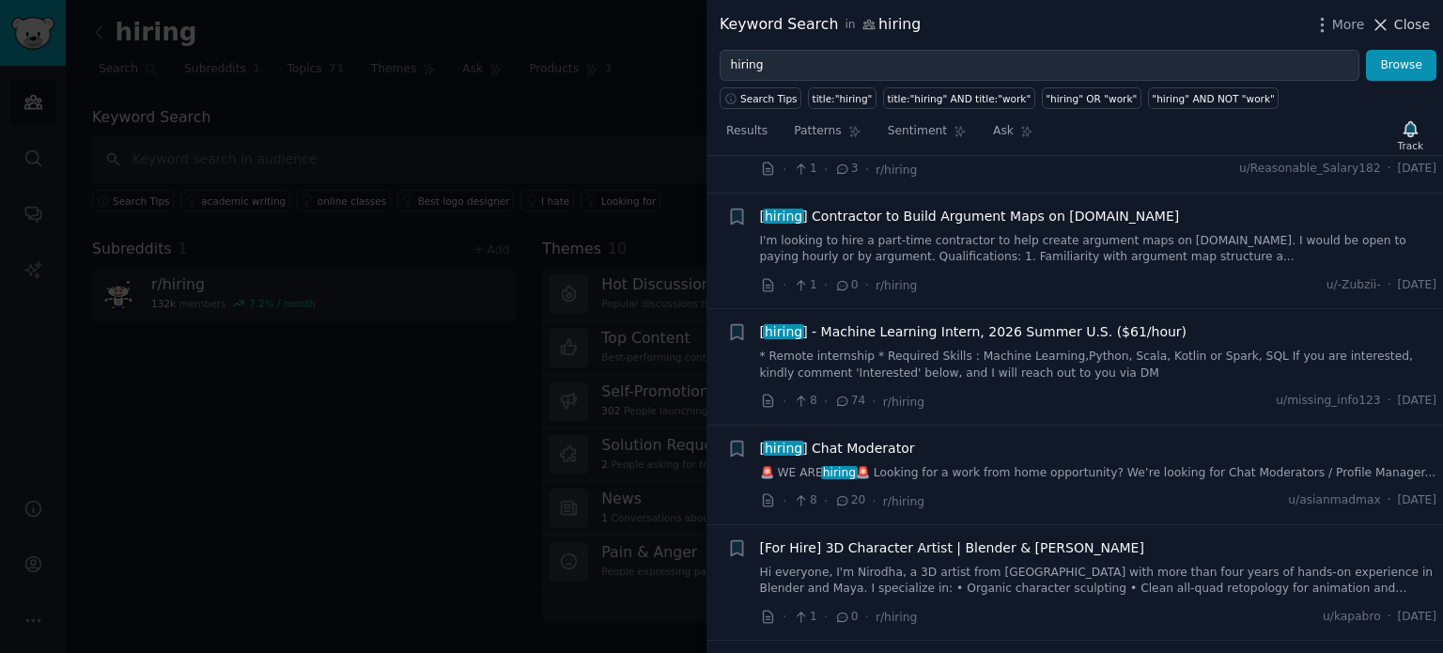
click at [1390, 22] on icon at bounding box center [1381, 25] width 20 height 20
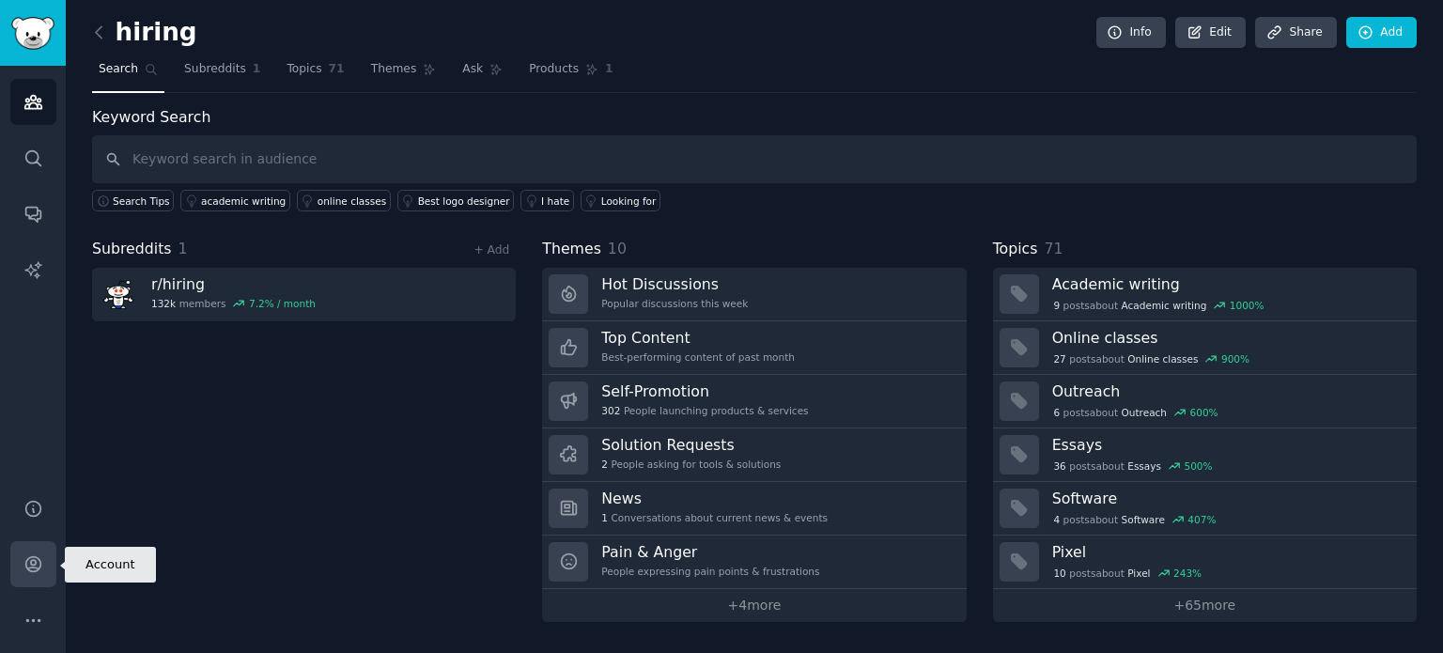
click at [27, 569] on icon "Sidebar" at bounding box center [32, 564] width 15 height 15
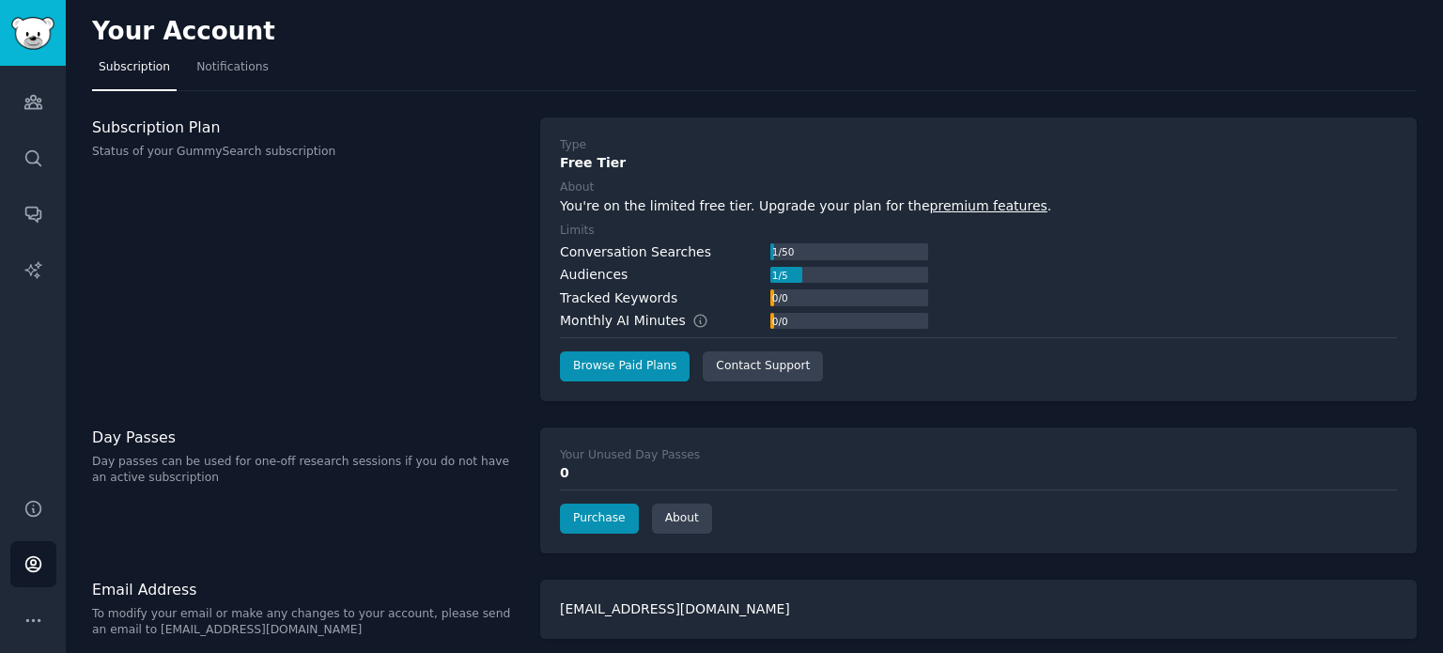
click at [789, 272] on div "1 / 5" at bounding box center [779, 275] width 19 height 17
drag, startPoint x: 661, startPoint y: 248, endPoint x: 693, endPoint y: 250, distance: 32.0
click at [692, 250] on div "Conversation Searches 1 / 50" at bounding box center [744, 252] width 368 height 20
click at [793, 245] on div "1 / 50" at bounding box center [782, 251] width 25 height 17
drag, startPoint x: 829, startPoint y: 249, endPoint x: 733, endPoint y: 260, distance: 97.4
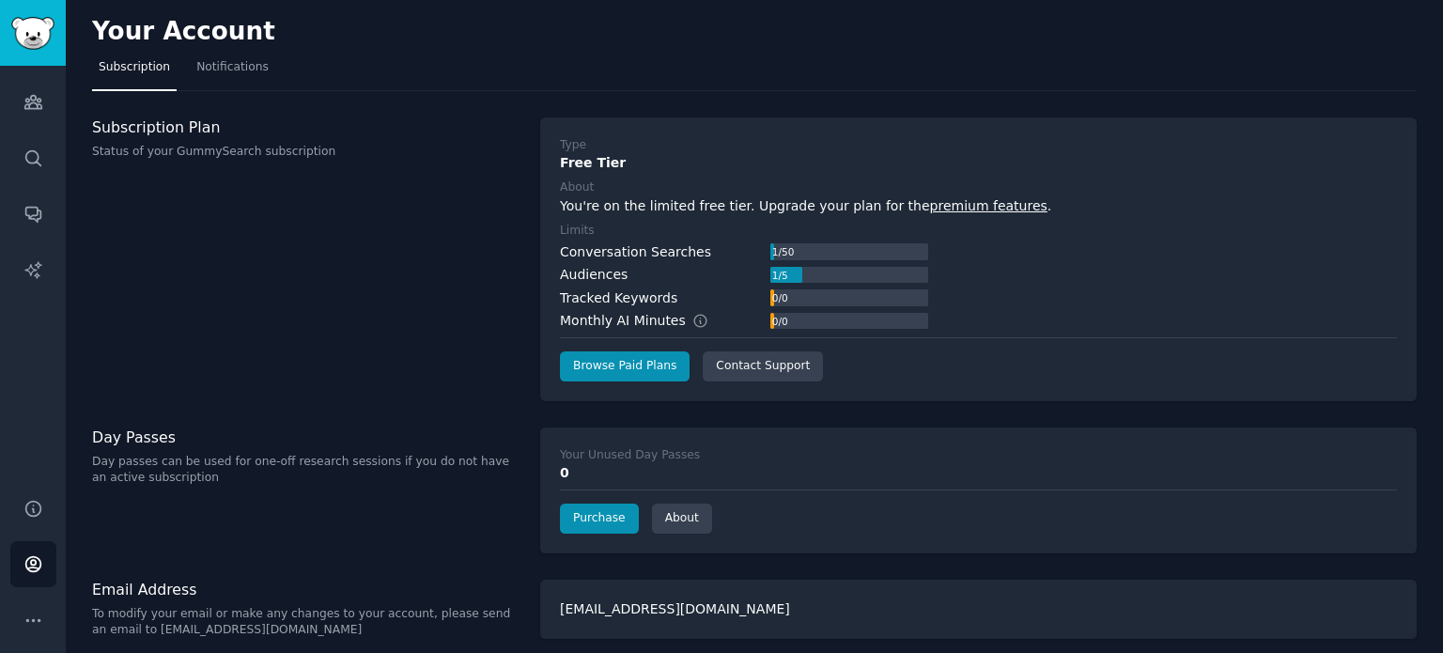
click at [733, 260] on div "Conversation Searches 1 / 50" at bounding box center [744, 252] width 368 height 20
click at [800, 255] on div "1 / 50" at bounding box center [849, 251] width 158 height 17
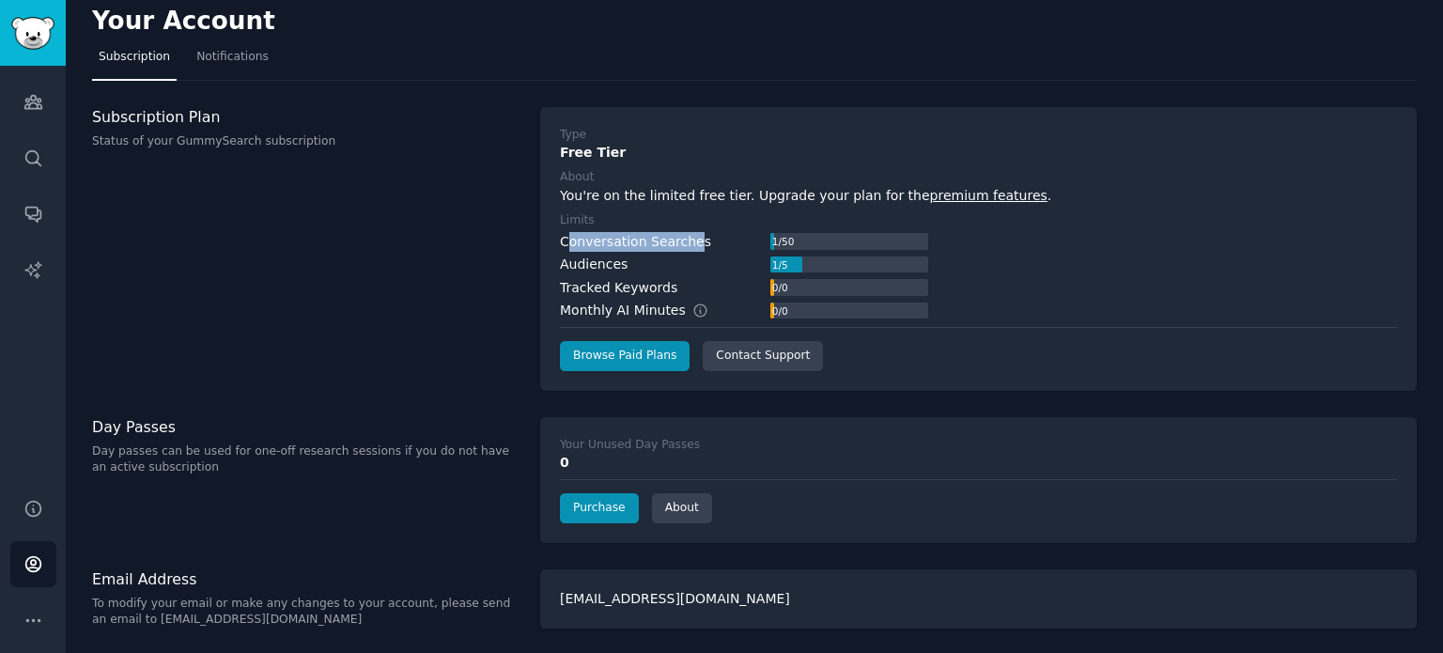
drag, startPoint x: 567, startPoint y: 241, endPoint x: 681, endPoint y: 248, distance: 113.9
click at [681, 248] on div "Conversation Searches" at bounding box center [635, 242] width 151 height 20
click at [683, 248] on div "Conversation Searches" at bounding box center [635, 242] width 151 height 20
click at [783, 236] on div "1 / 50" at bounding box center [782, 241] width 25 height 17
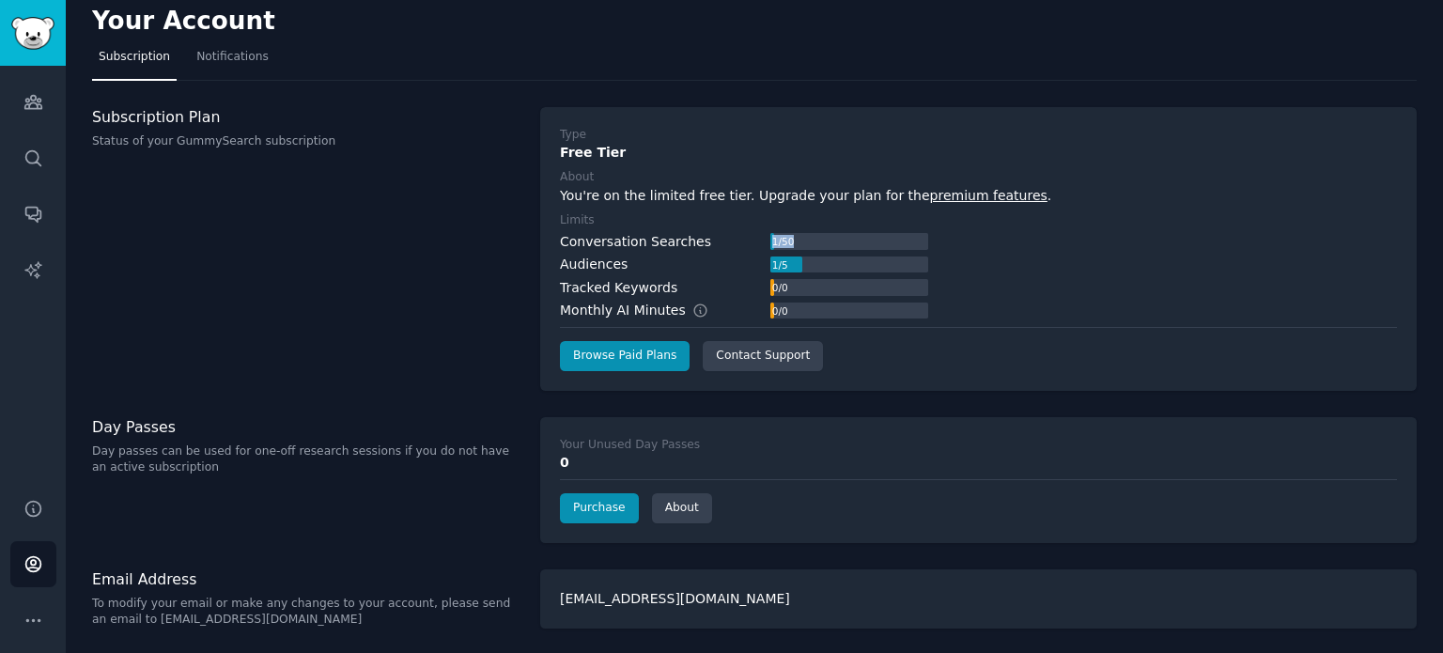
click at [785, 236] on div "1 / 50" at bounding box center [782, 241] width 25 height 17
click at [846, 241] on div "1 / 50" at bounding box center [849, 241] width 158 height 17
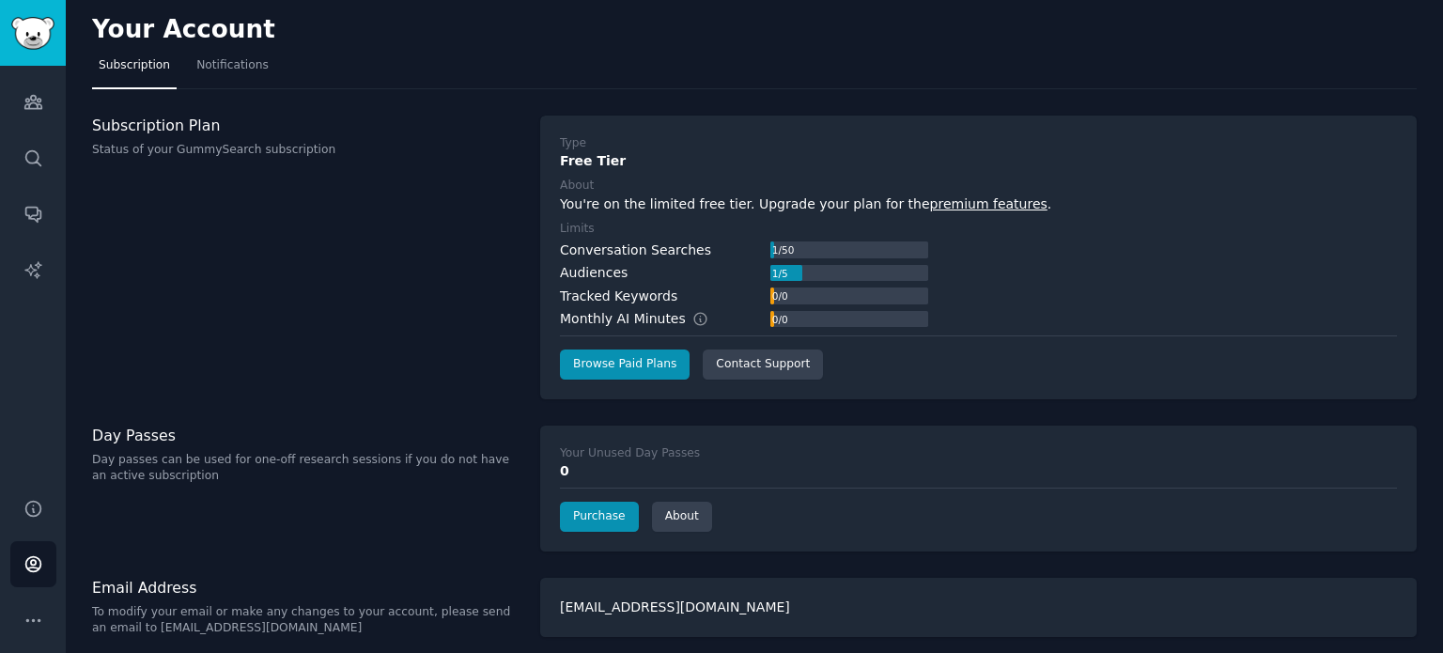
scroll to position [0, 0]
click at [229, 63] on span "Notifications" at bounding box center [232, 67] width 72 height 17
